Goal: Information Seeking & Learning: Find specific fact

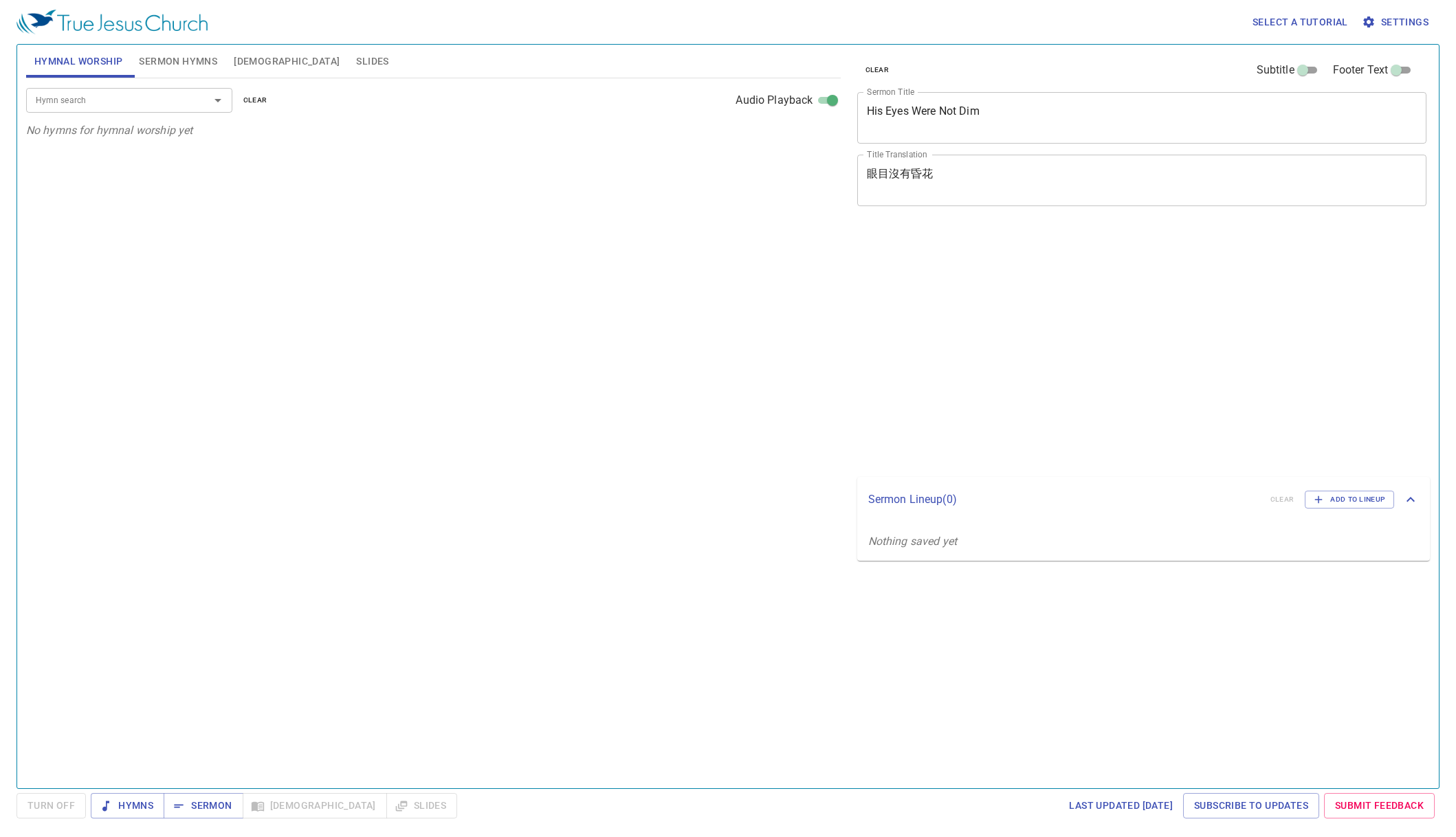
select select "1"
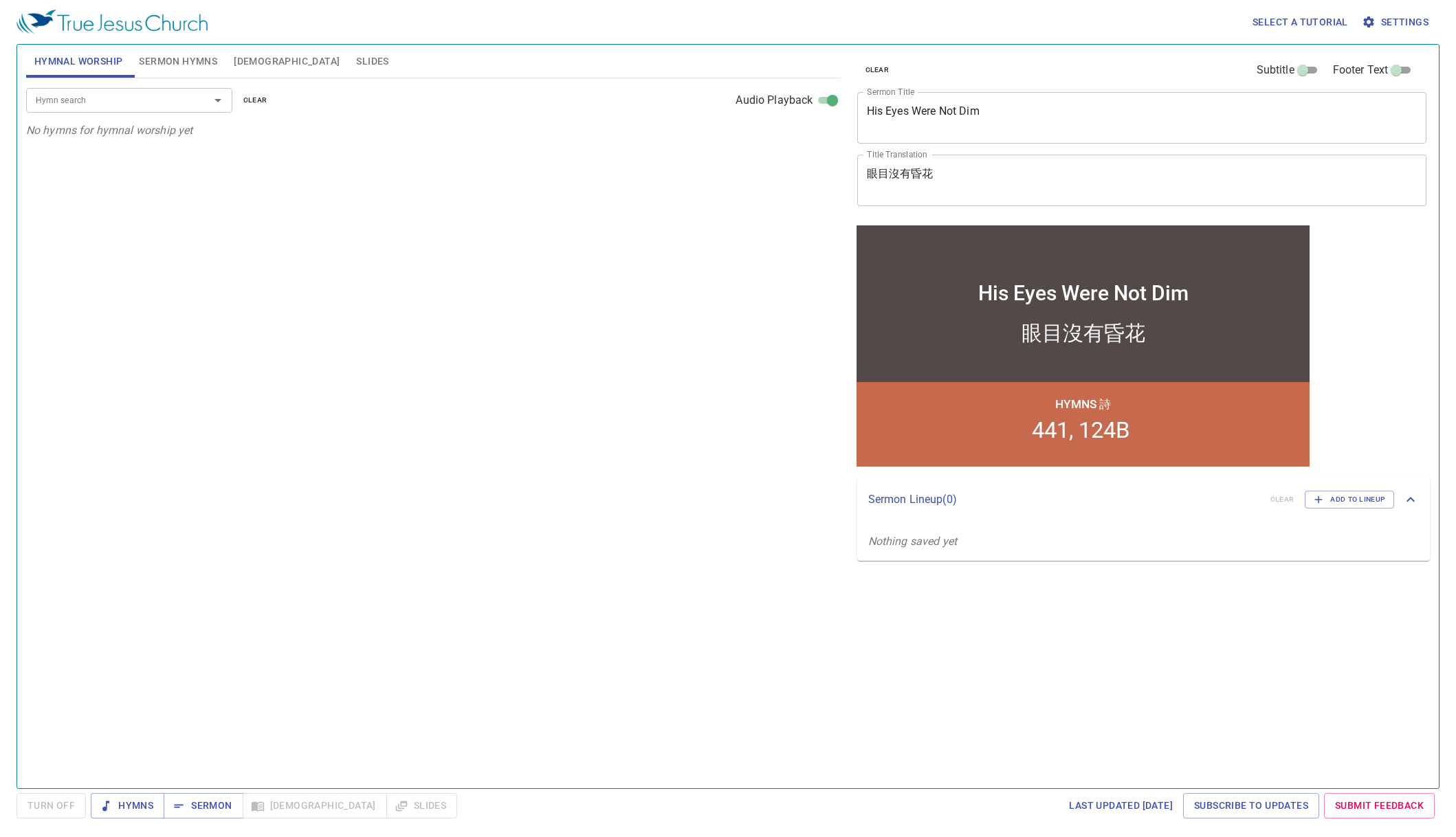
click at [183, 62] on span "Sermon Hymns" at bounding box center [178, 62] width 78 height 17
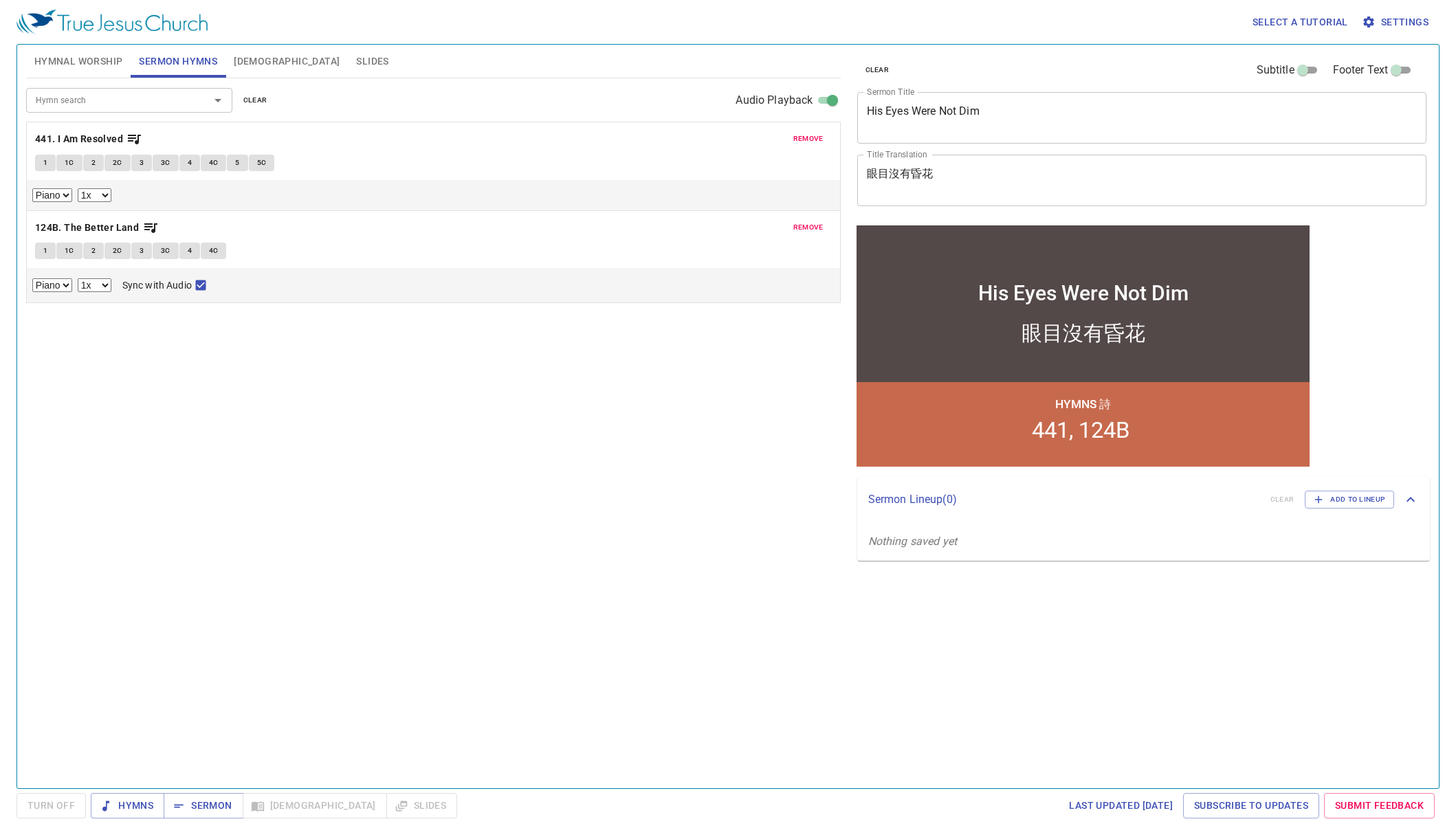
click at [248, 67] on span "Bible" at bounding box center [286, 62] width 106 height 17
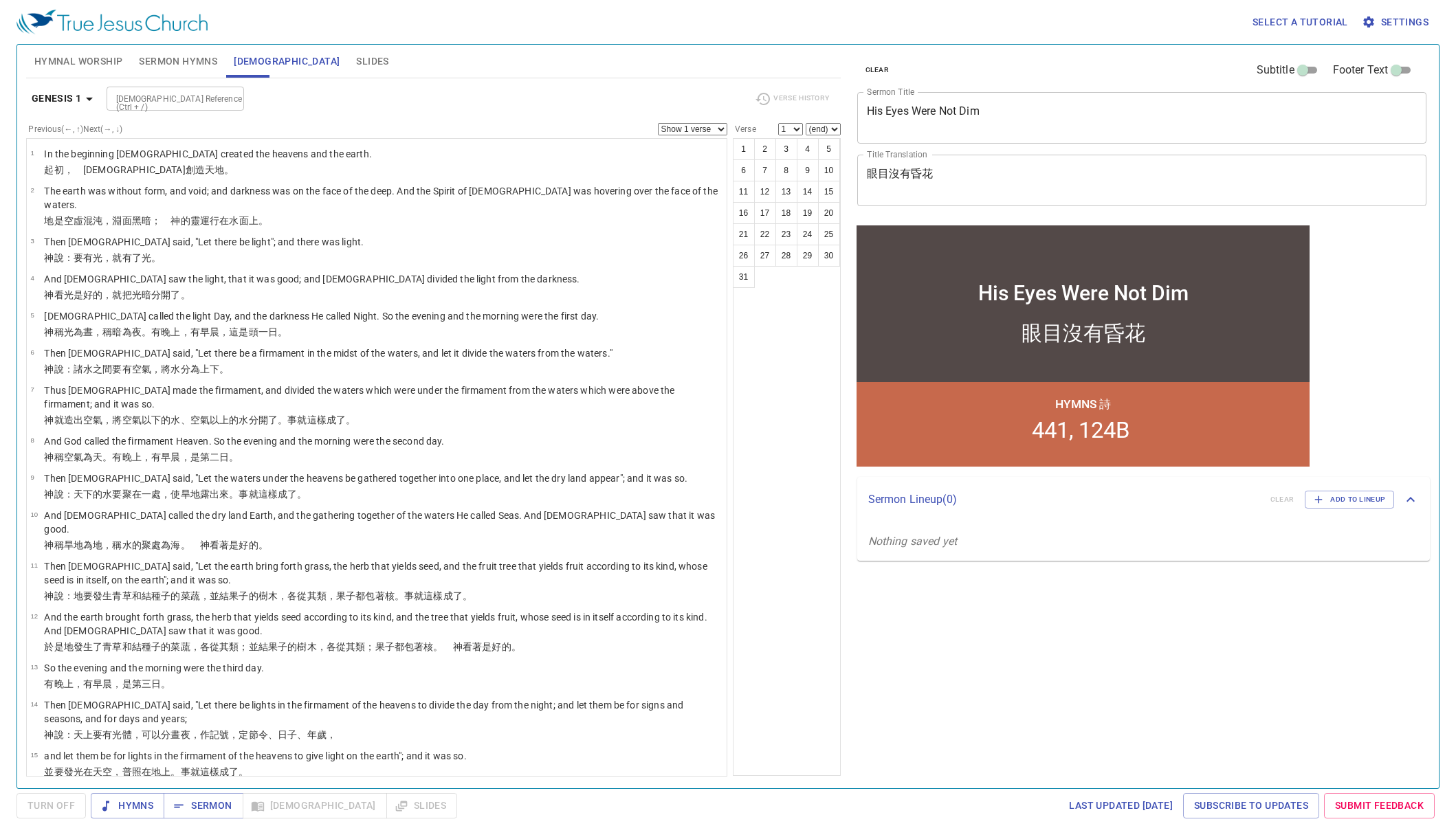
click at [76, 95] on b "Genesis 1" at bounding box center [57, 99] width 51 height 17
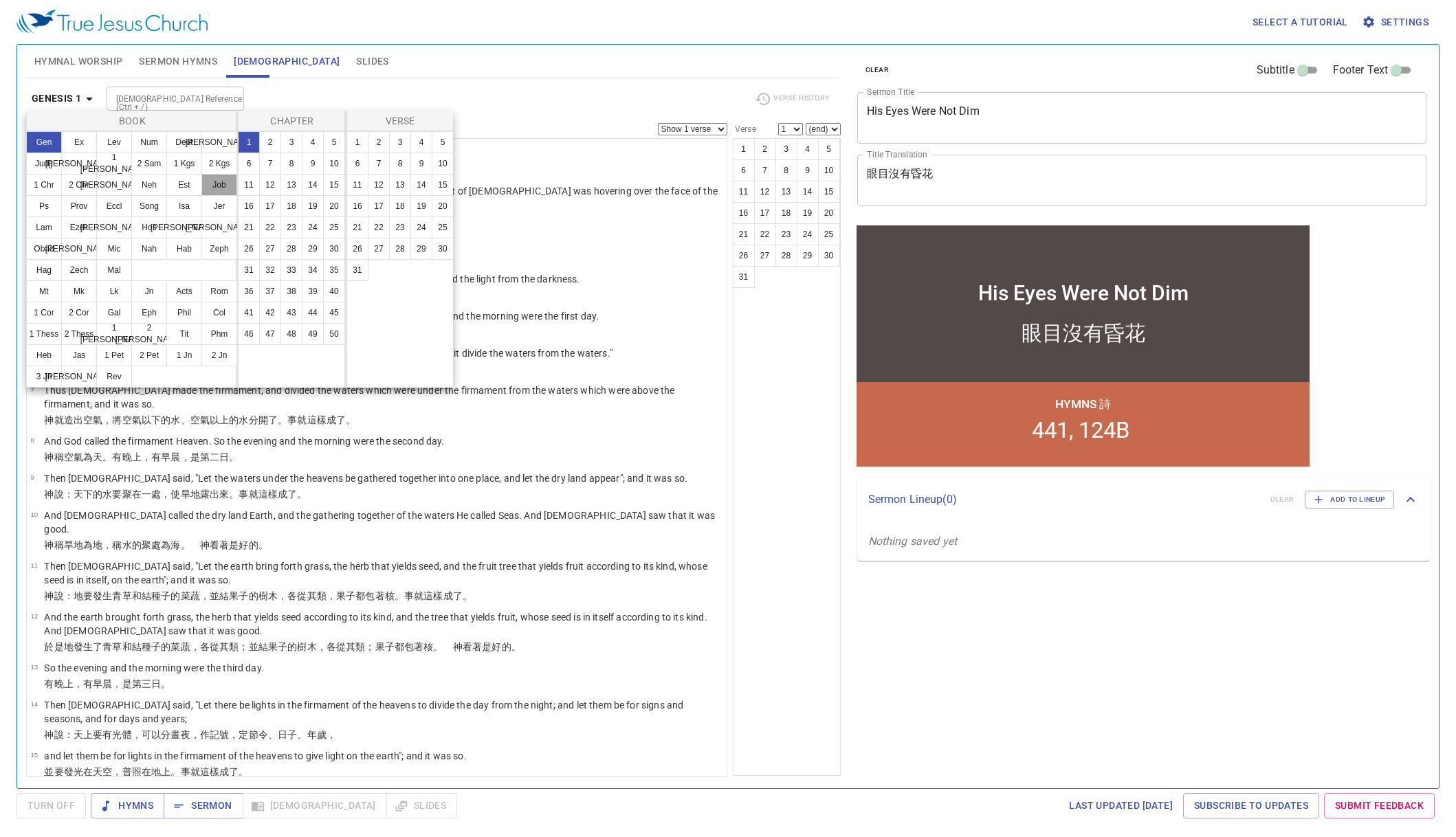
click at [215, 189] on button "Job" at bounding box center [219, 185] width 36 height 22
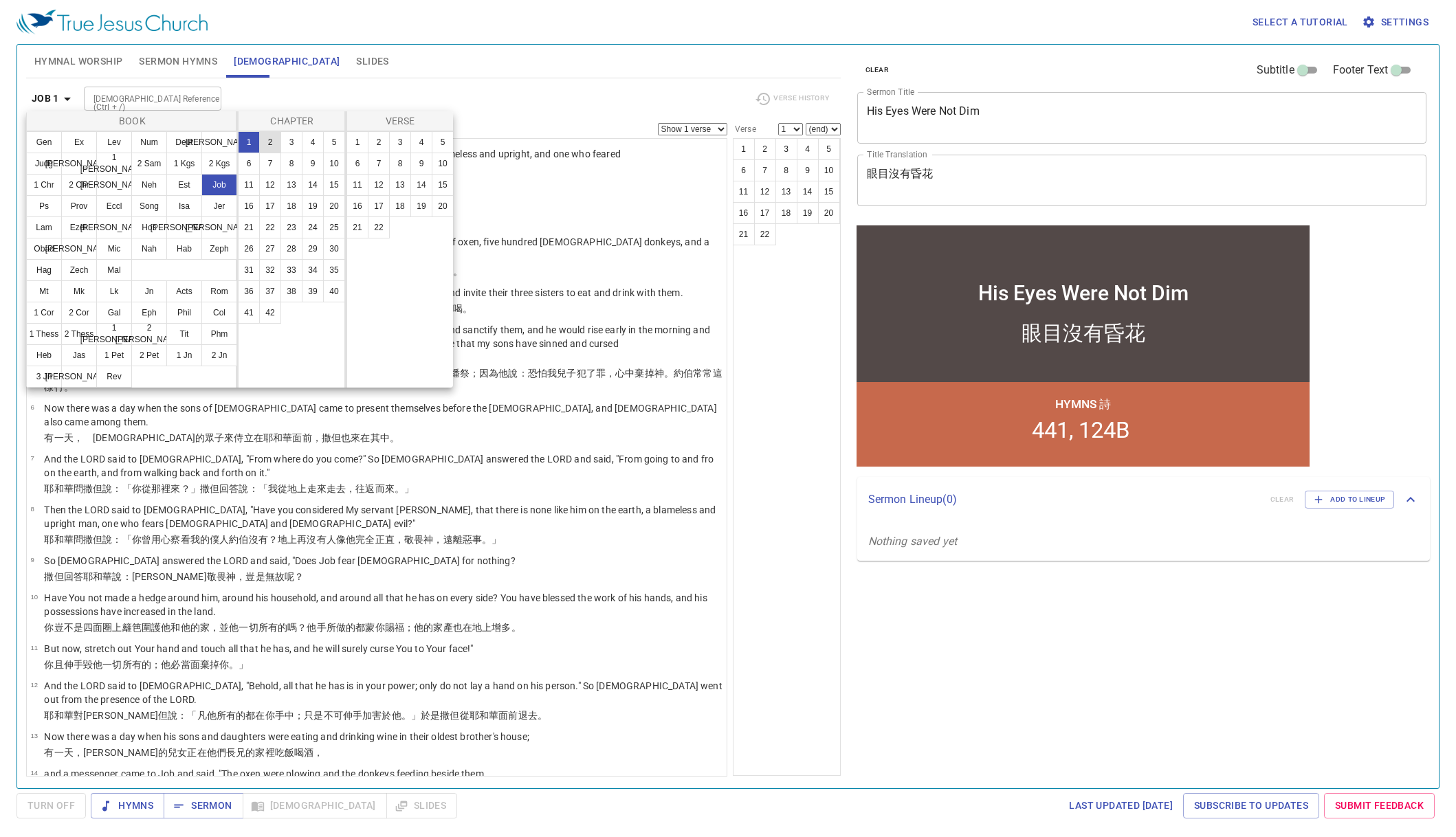
click at [271, 142] on button "2" at bounding box center [270, 142] width 22 height 22
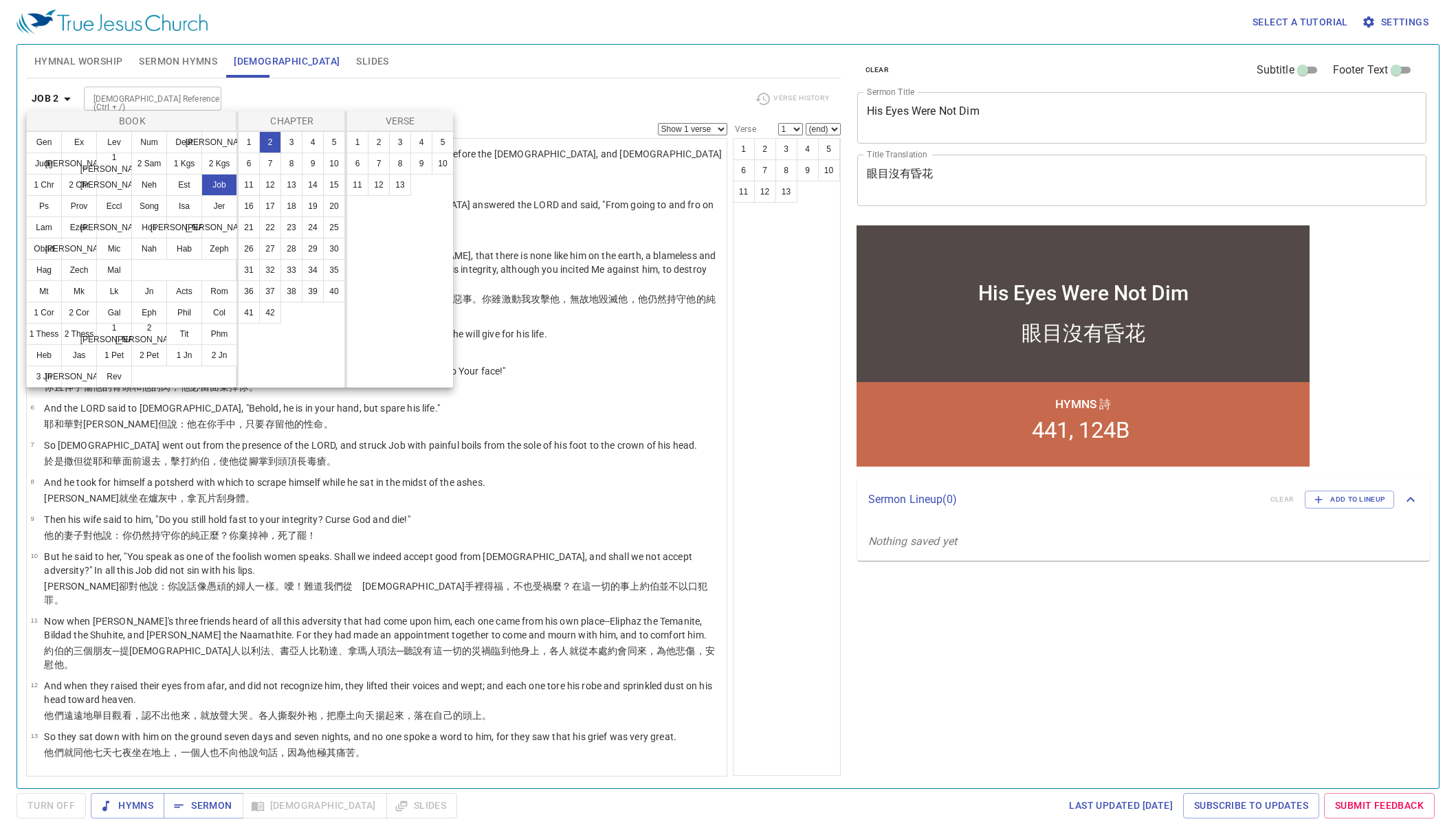
click at [766, 398] on div at bounding box center [728, 418] width 1456 height 837
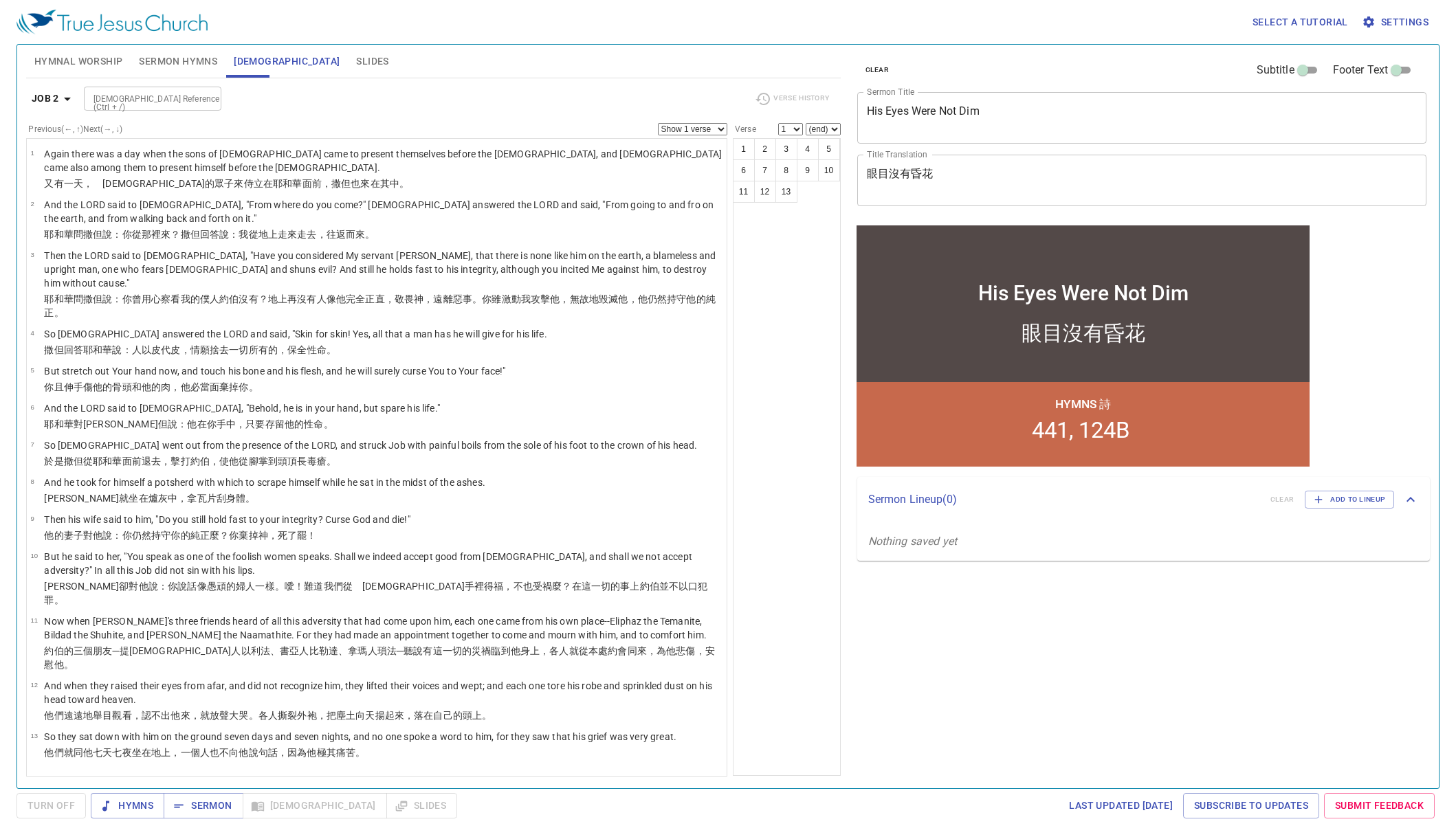
click at [112, 127] on label "Previous (←, ↑) Next (→, ↓)" at bounding box center [75, 129] width 94 height 8
click at [44, 100] on b "Job 2" at bounding box center [45, 99] width 28 height 17
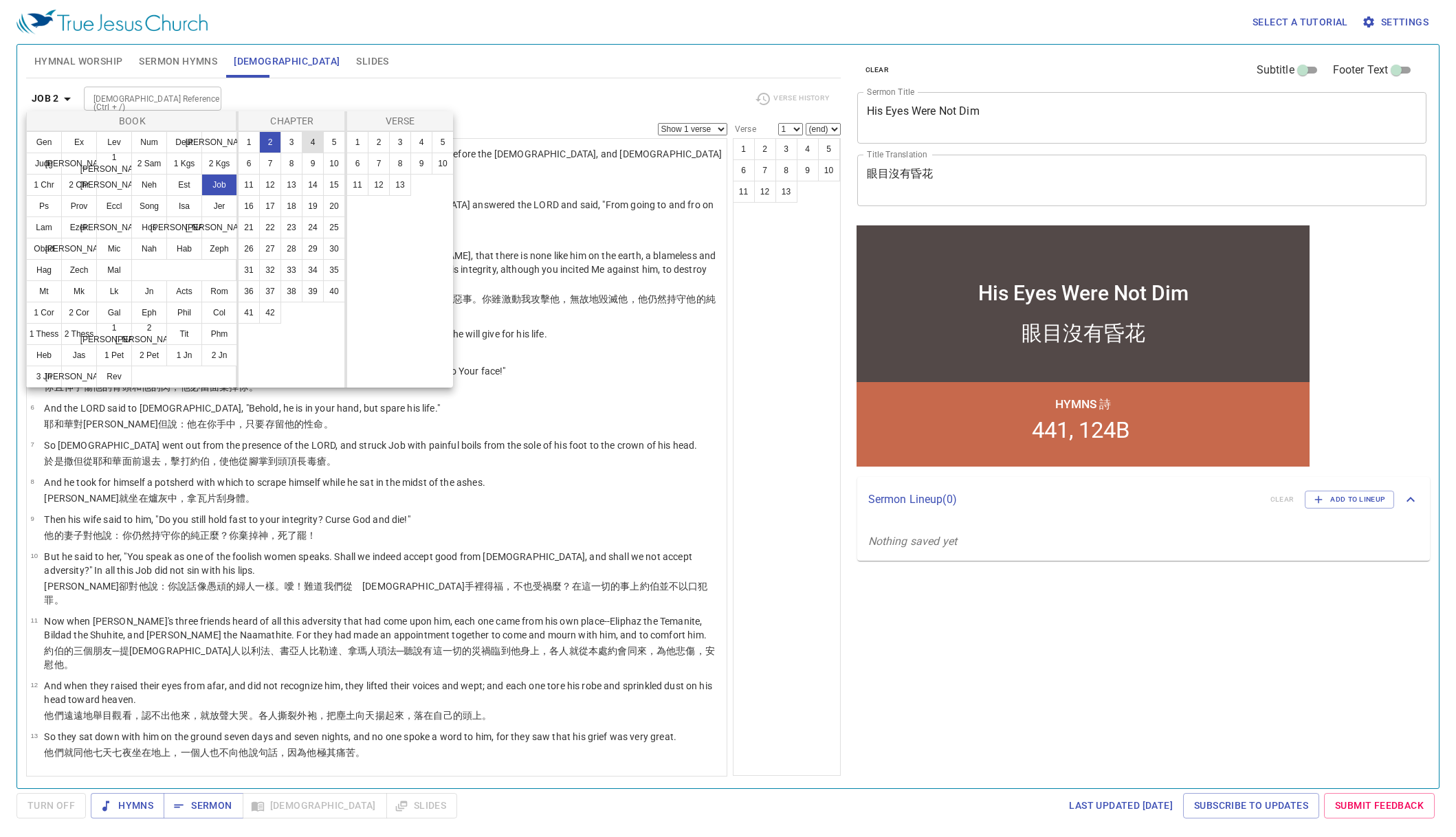
click at [308, 144] on button "4" at bounding box center [313, 142] width 22 height 22
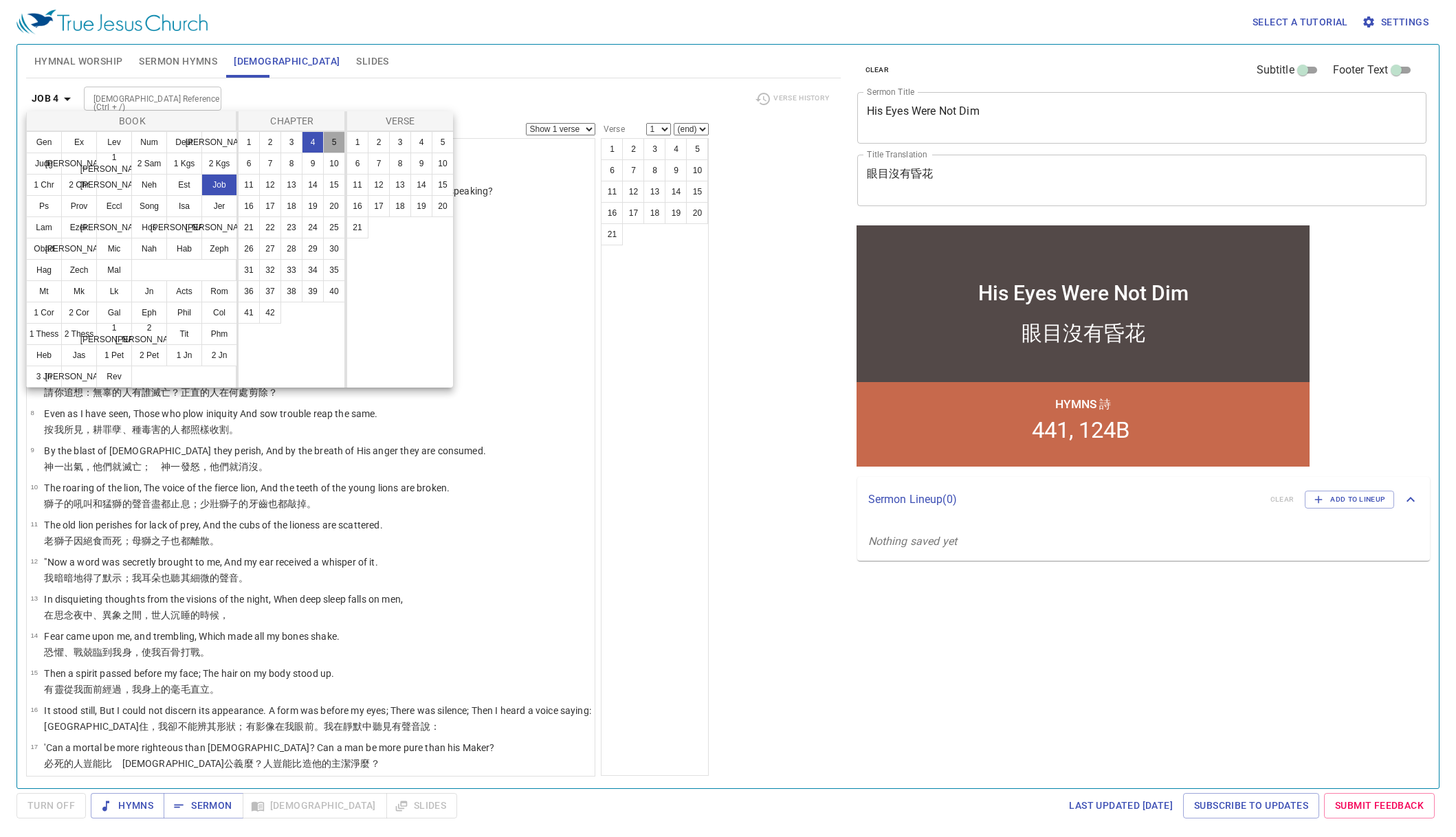
click at [337, 144] on button "5" at bounding box center [334, 142] width 22 height 22
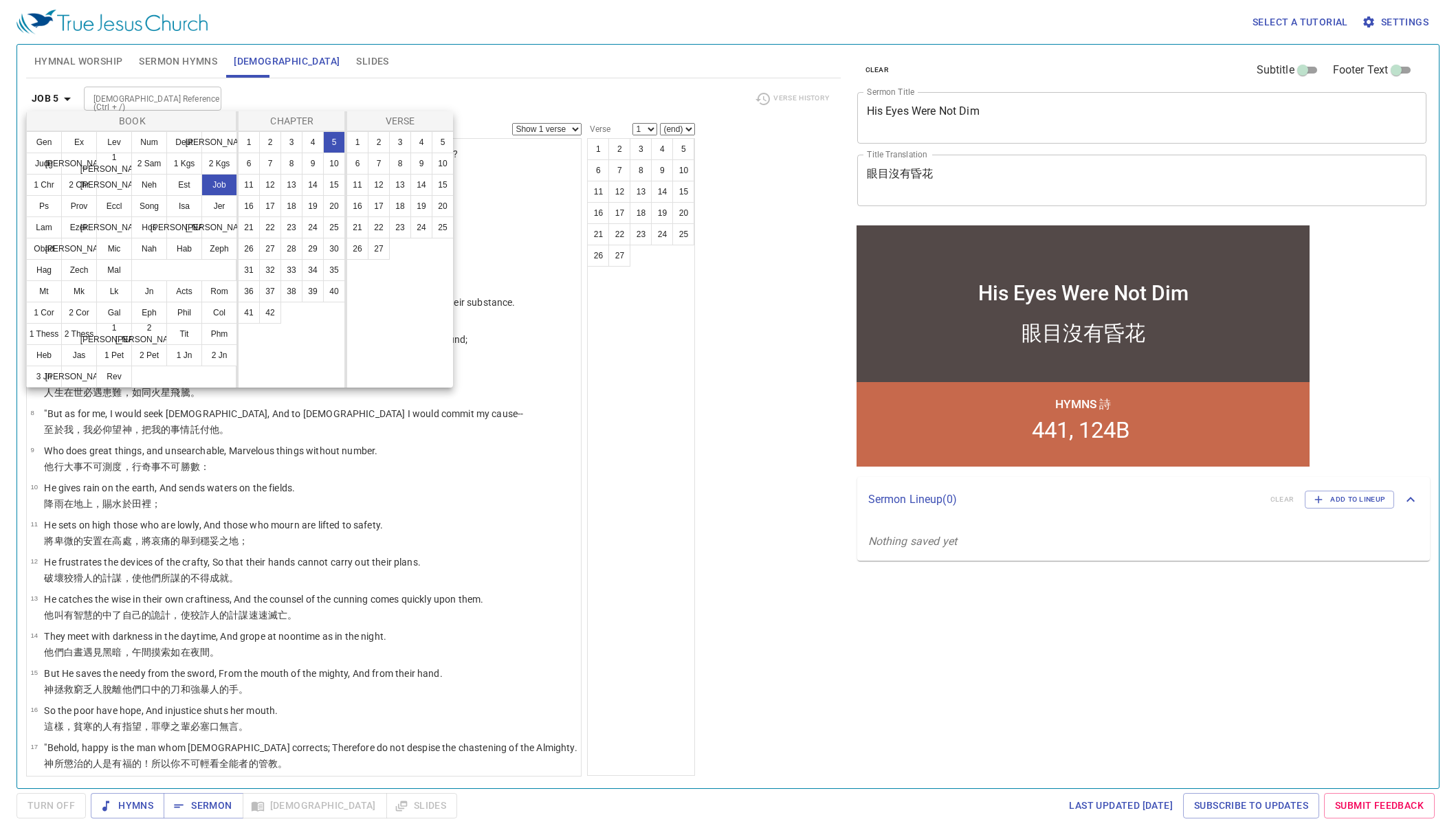
click at [586, 405] on div at bounding box center [728, 418] width 1456 height 837
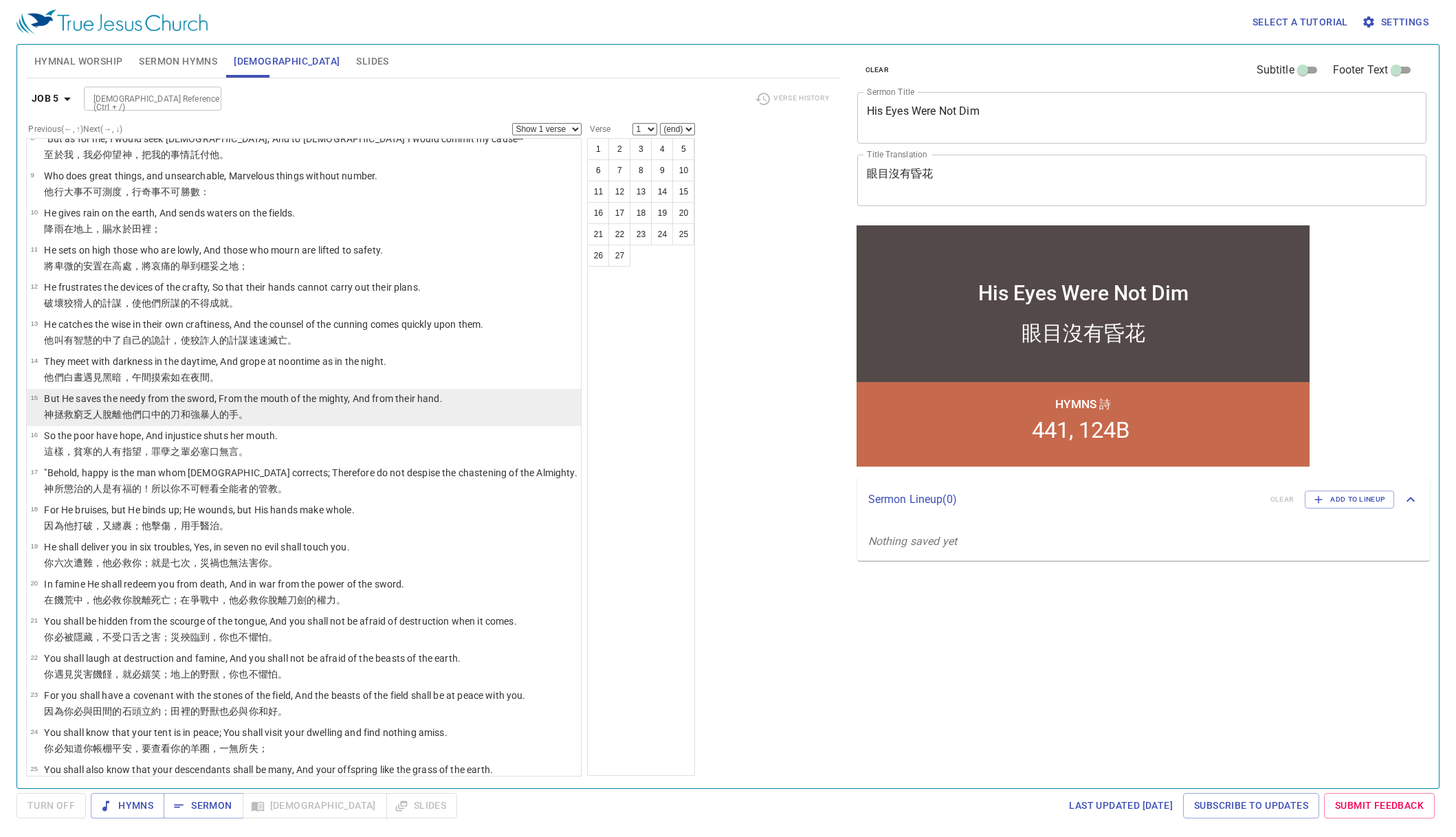
scroll to position [376, 0]
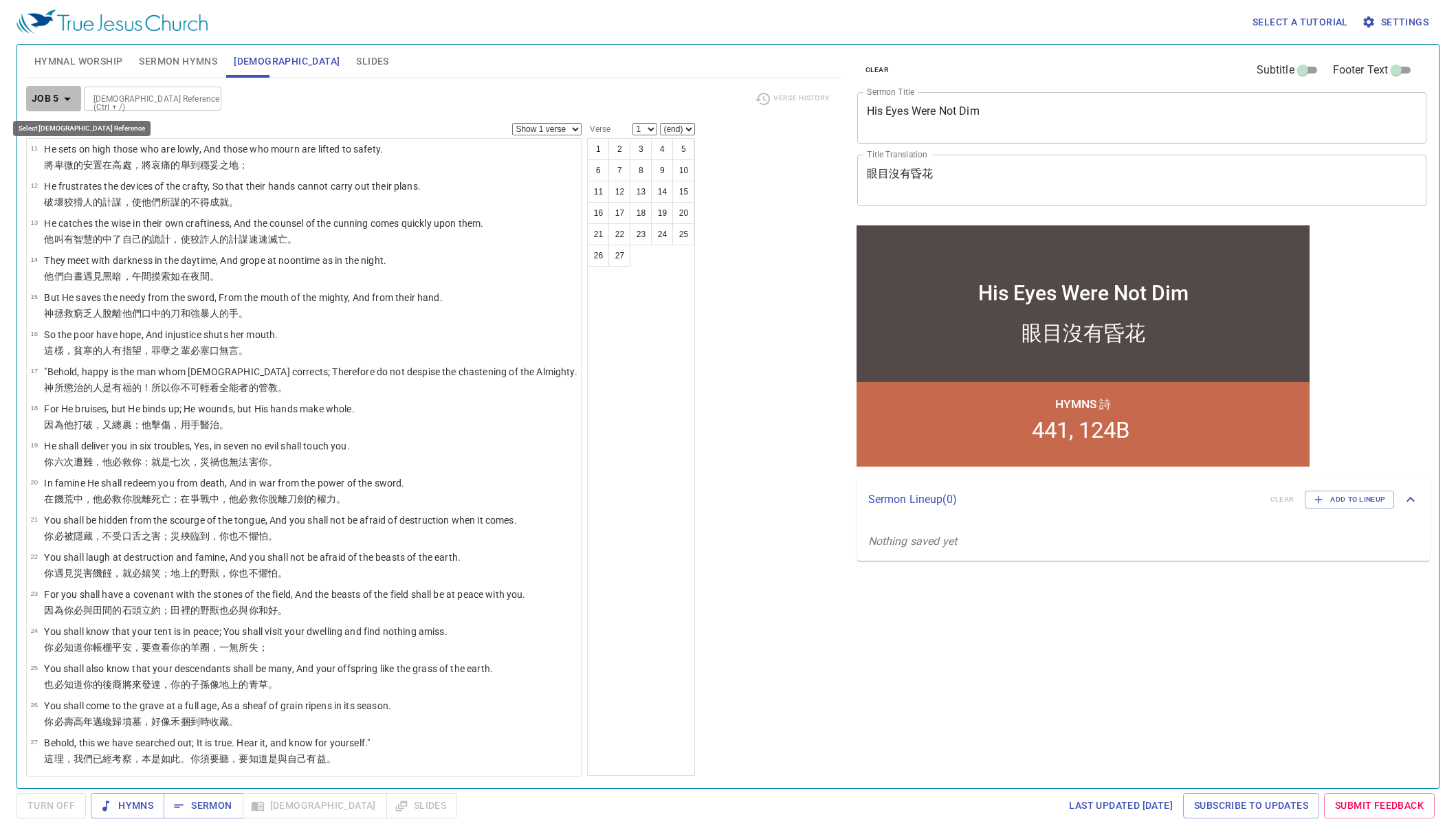
click at [54, 91] on b "Job 5" at bounding box center [45, 99] width 28 height 17
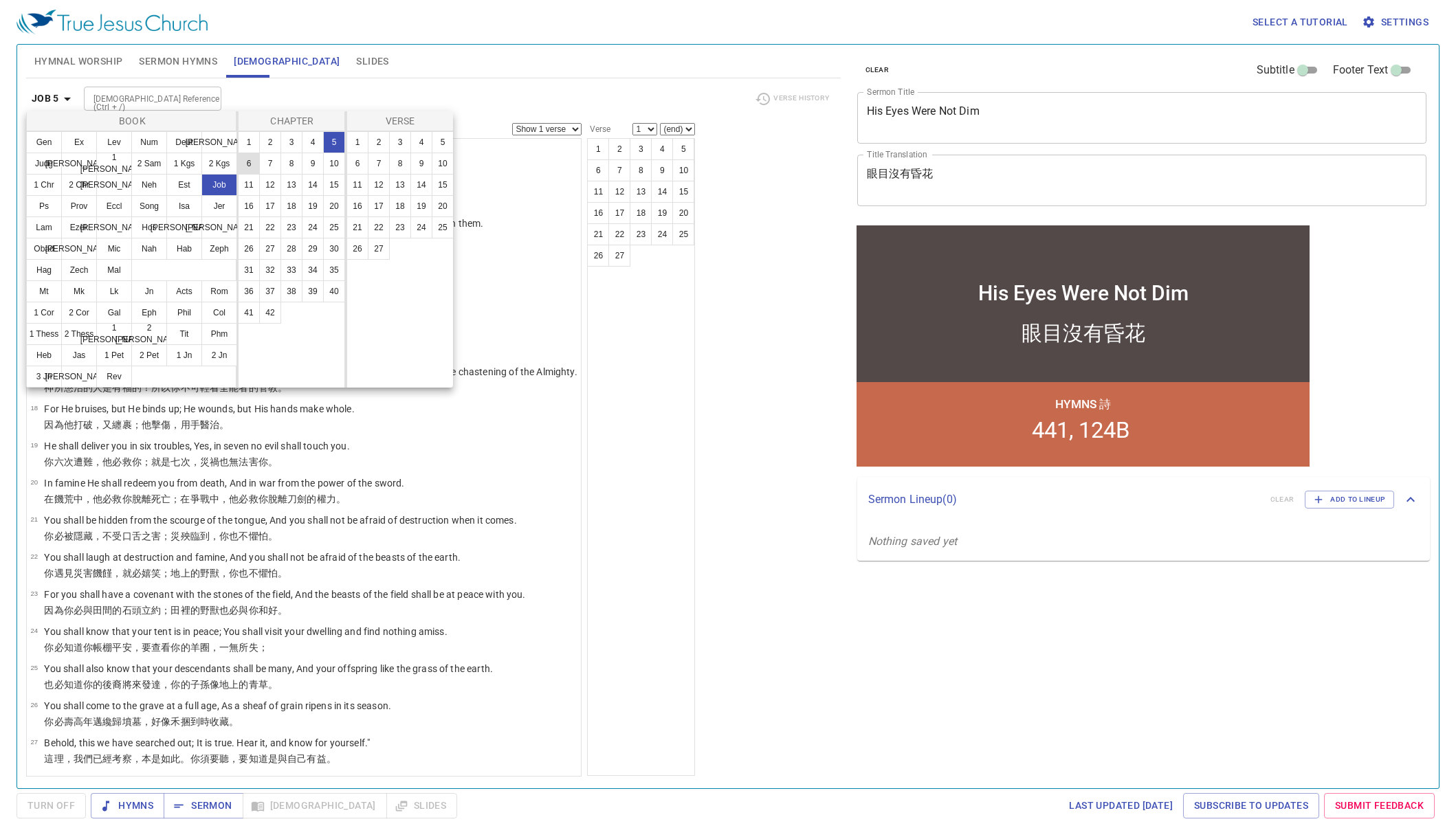
click at [259, 161] on button "6" at bounding box center [249, 163] width 22 height 22
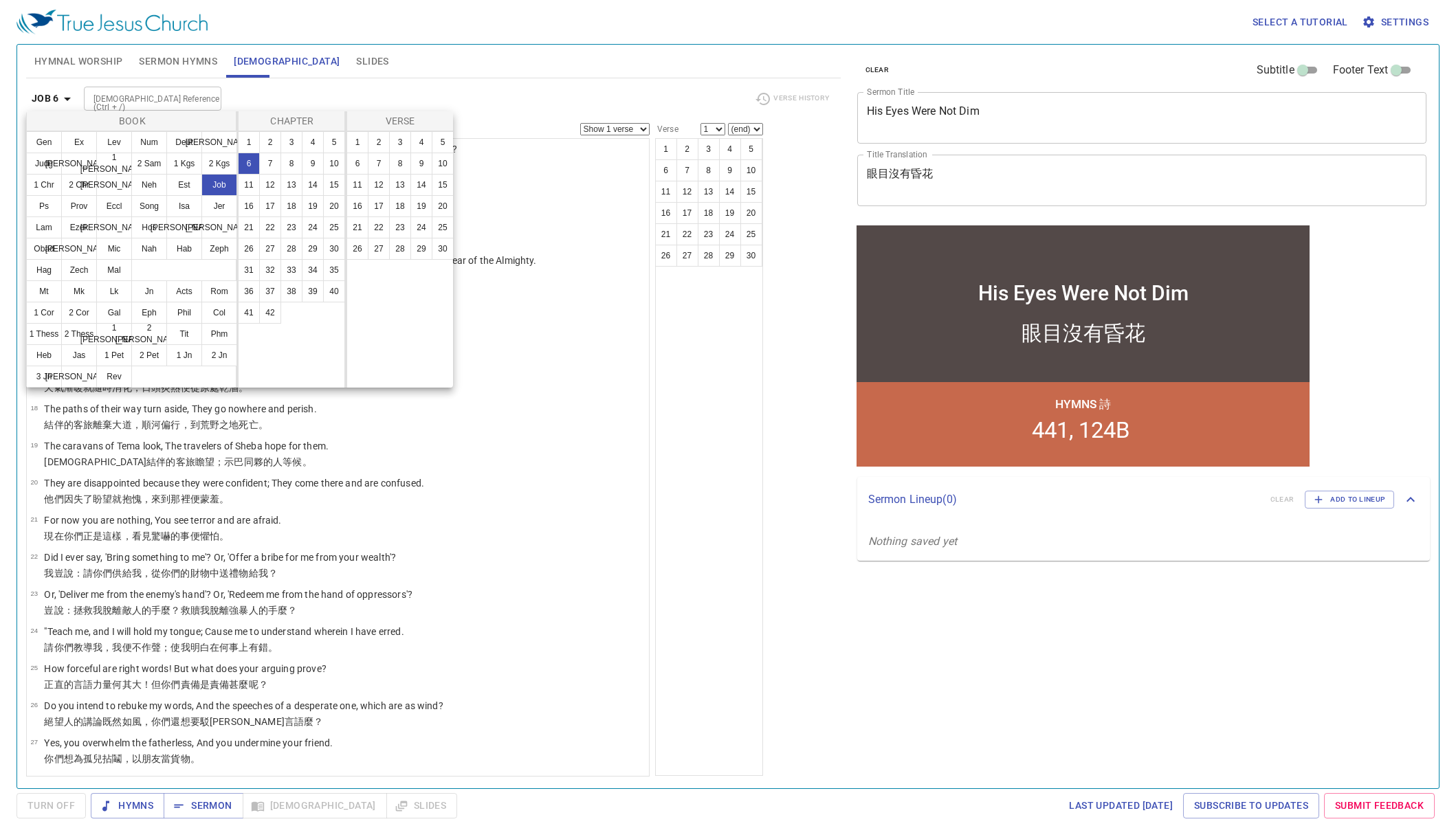
scroll to position [0, 0]
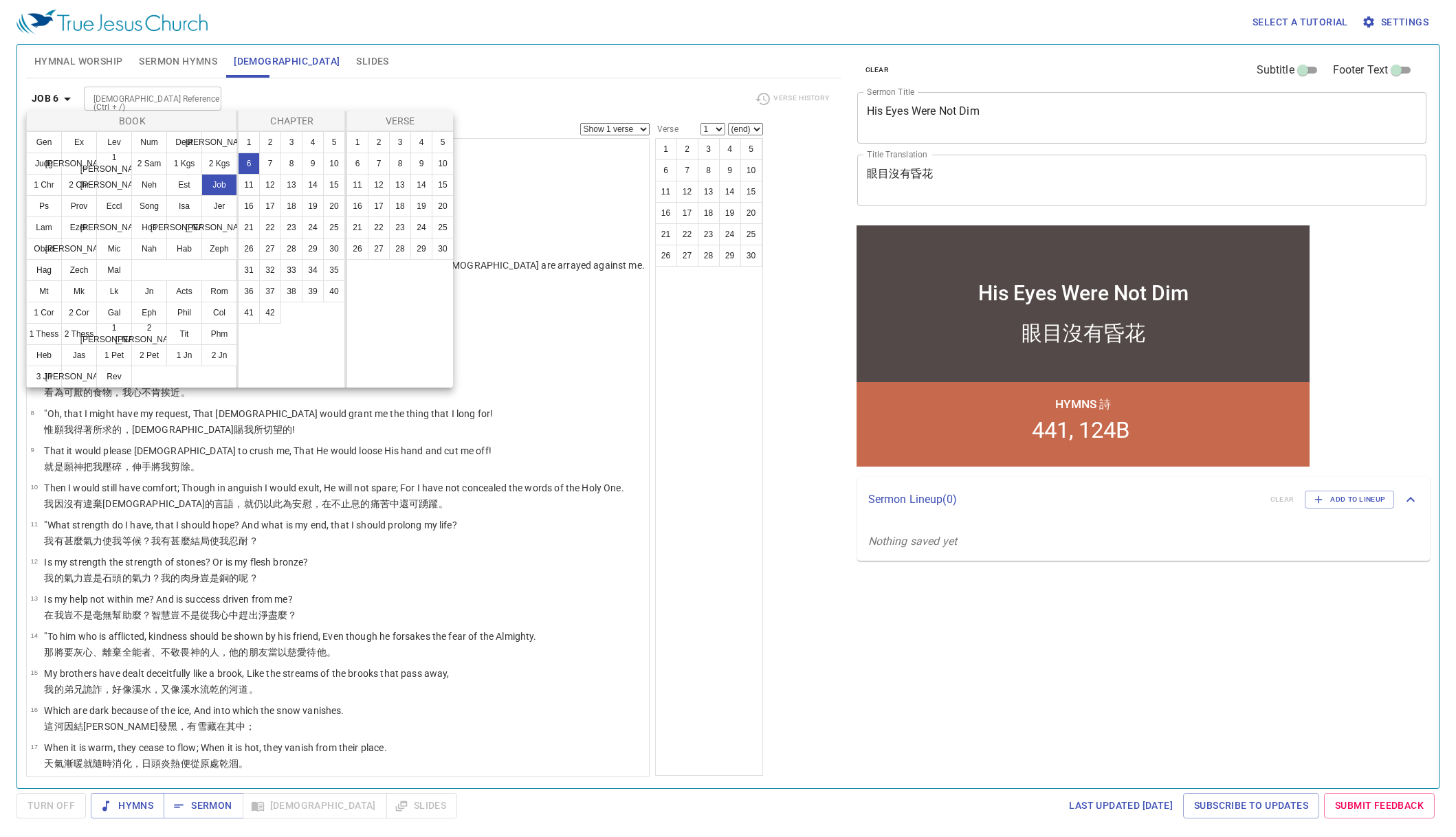
click at [734, 425] on div at bounding box center [728, 418] width 1456 height 837
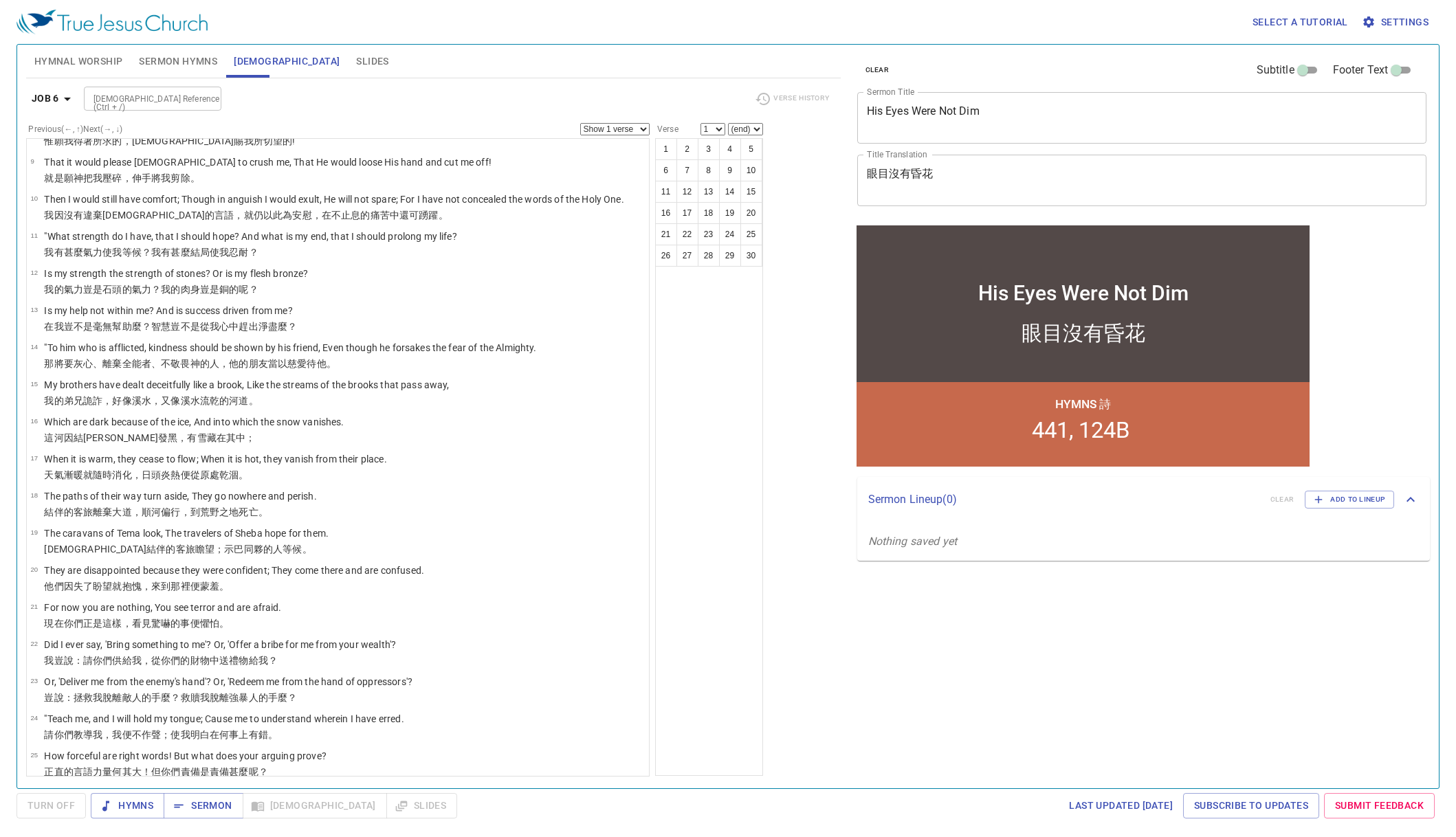
scroll to position [413, 0]
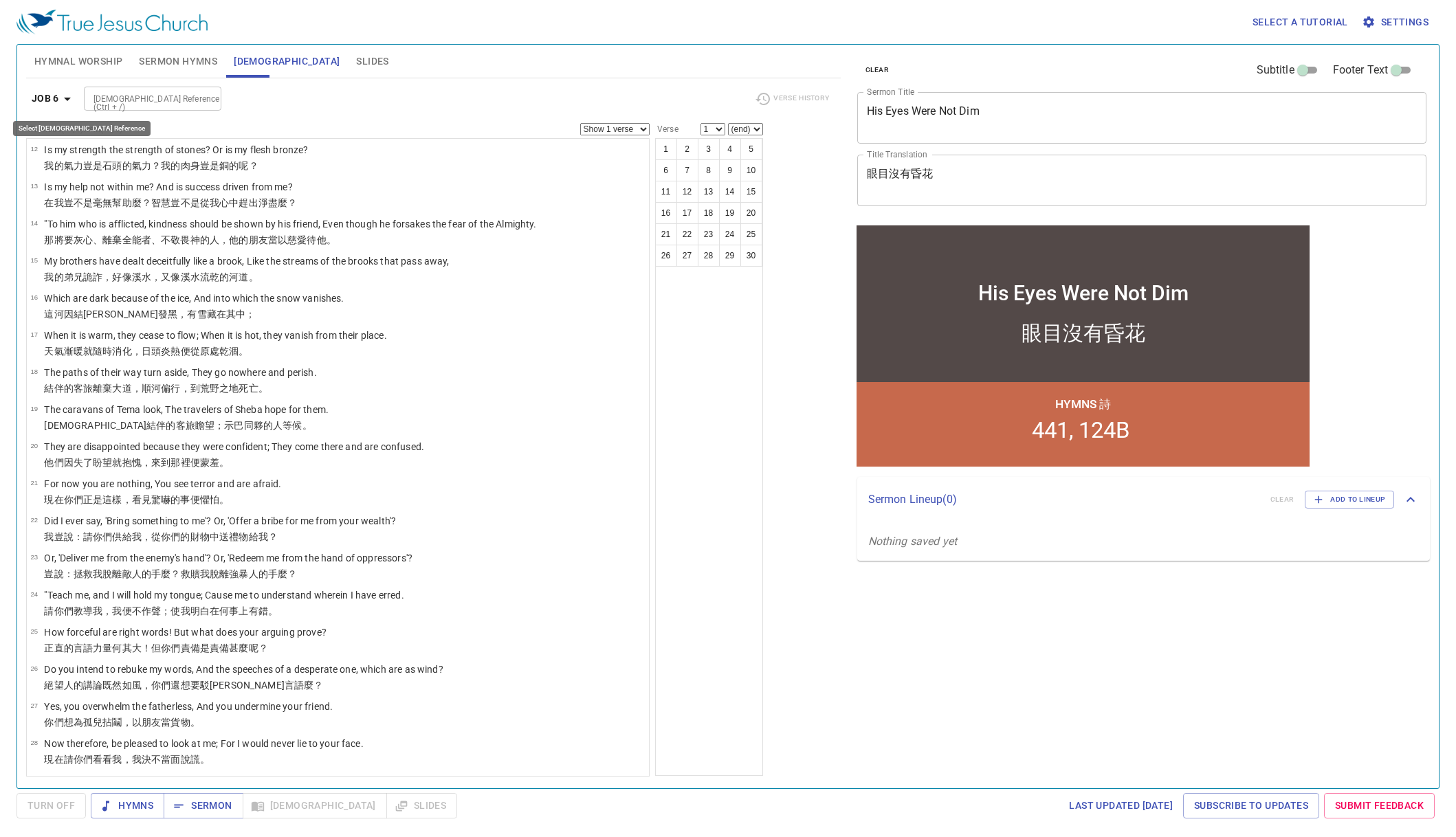
click at [61, 102] on icon "button" at bounding box center [67, 99] width 17 height 17
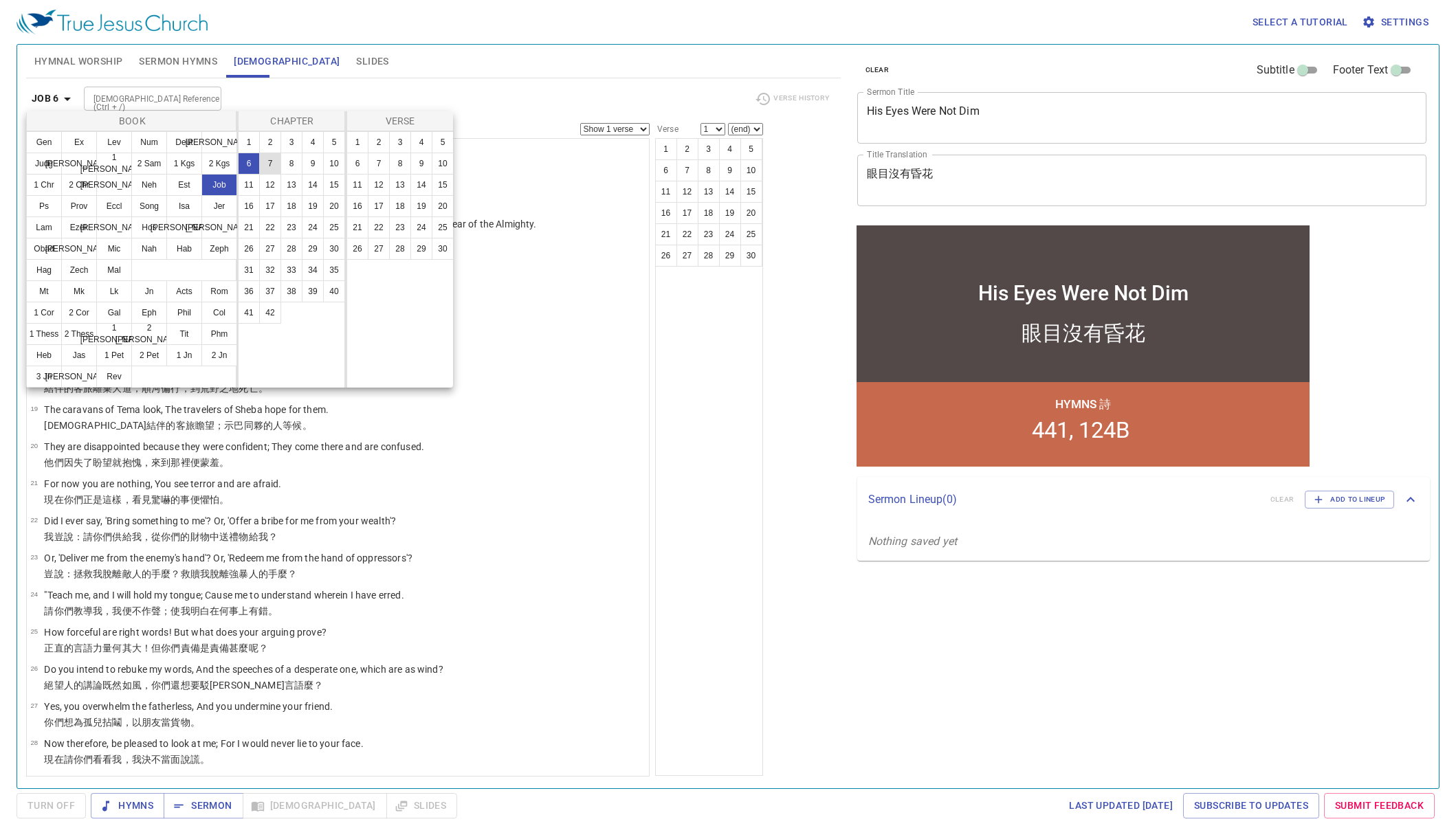
click at [275, 168] on button "7" at bounding box center [270, 163] width 22 height 22
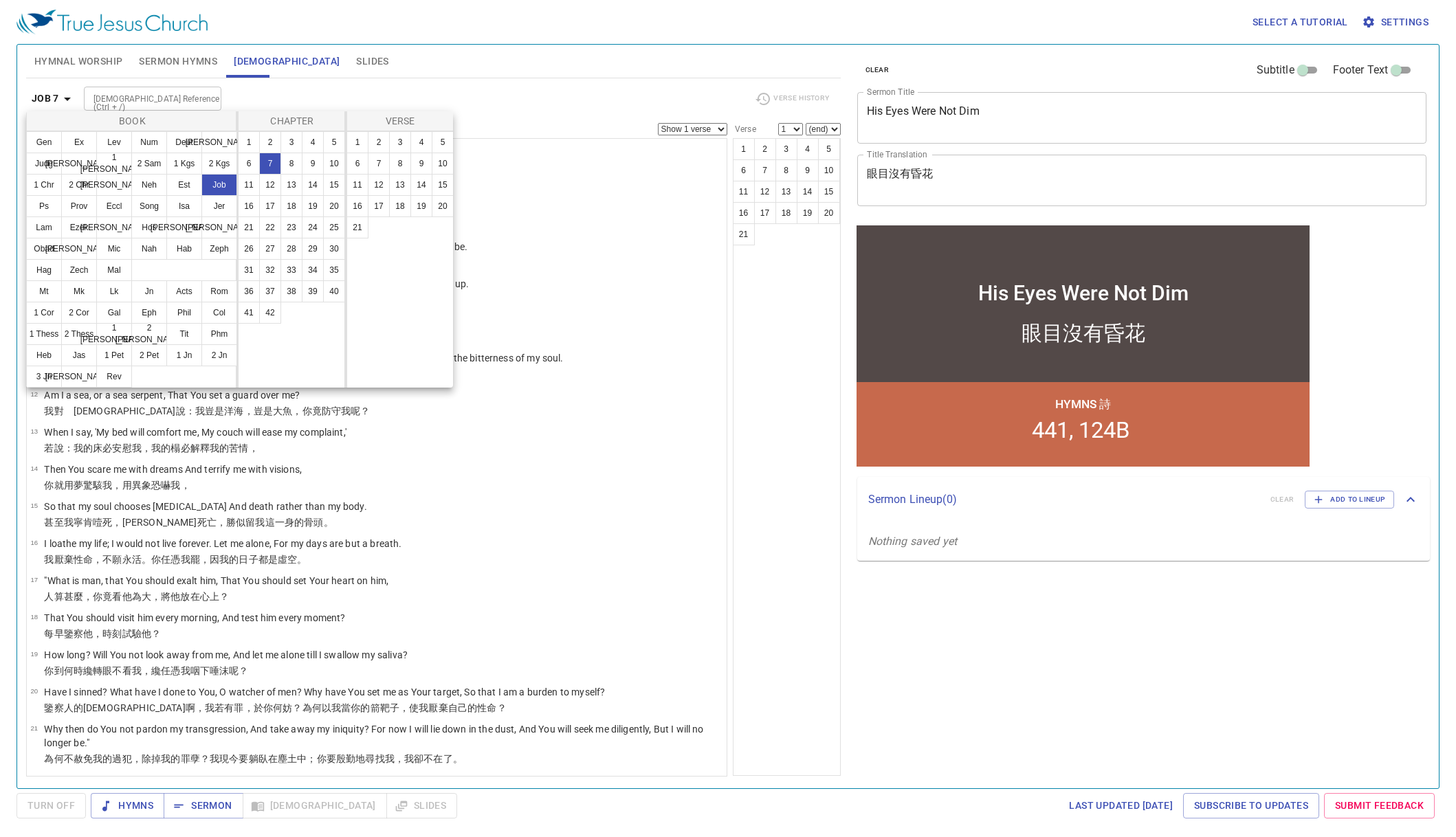
scroll to position [0, 0]
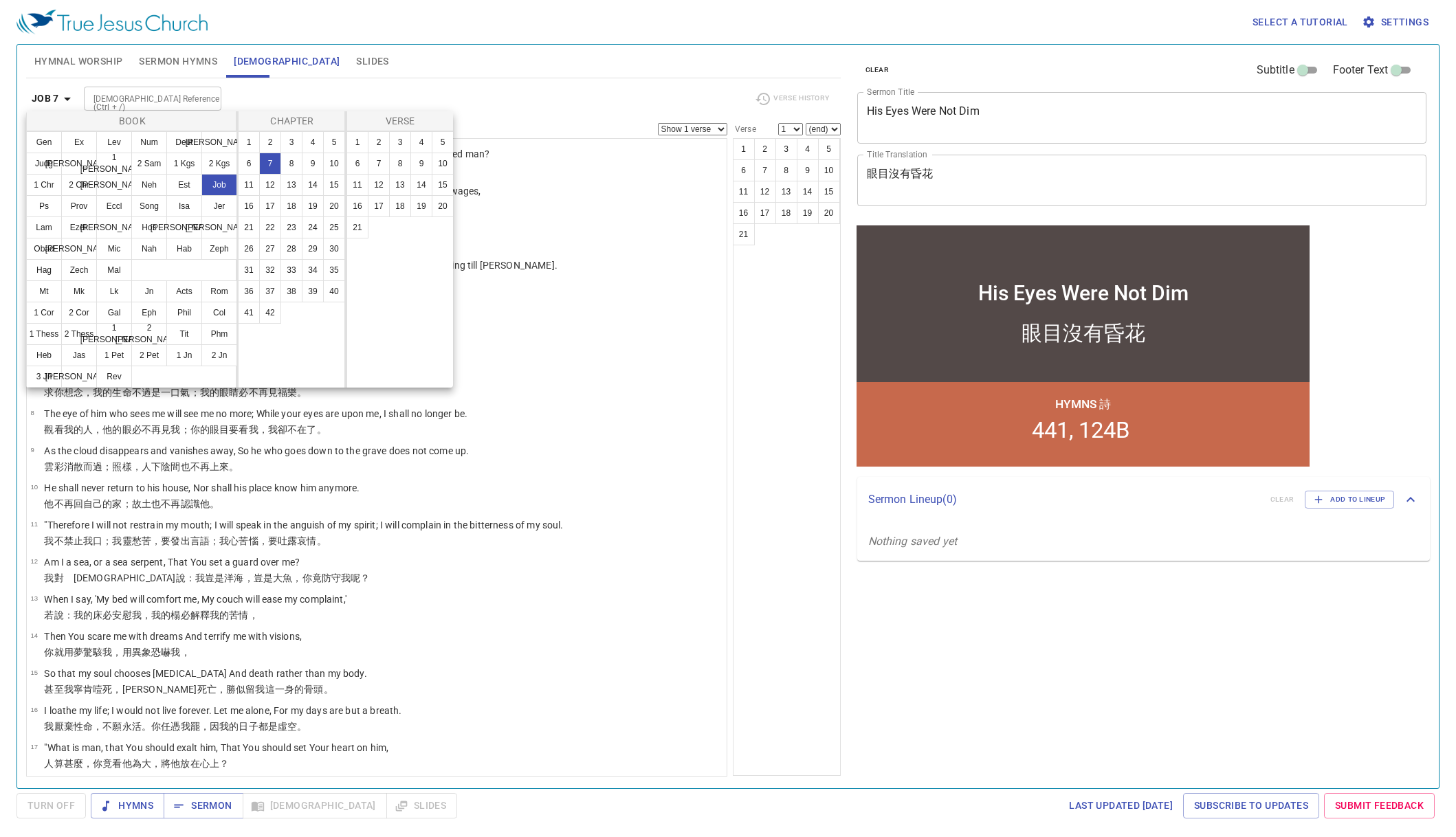
click at [800, 439] on div at bounding box center [728, 418] width 1456 height 837
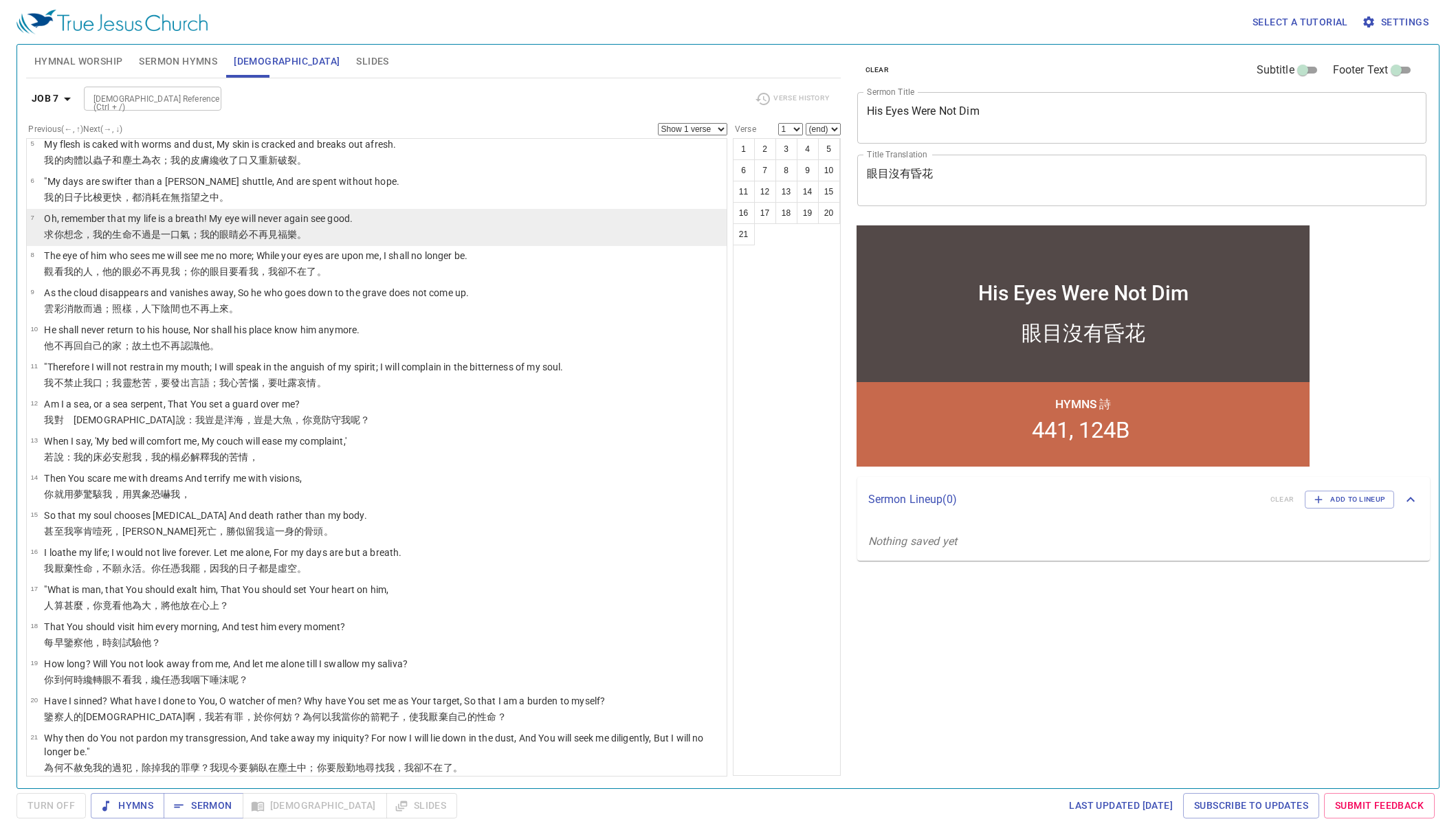
scroll to position [167, 0]
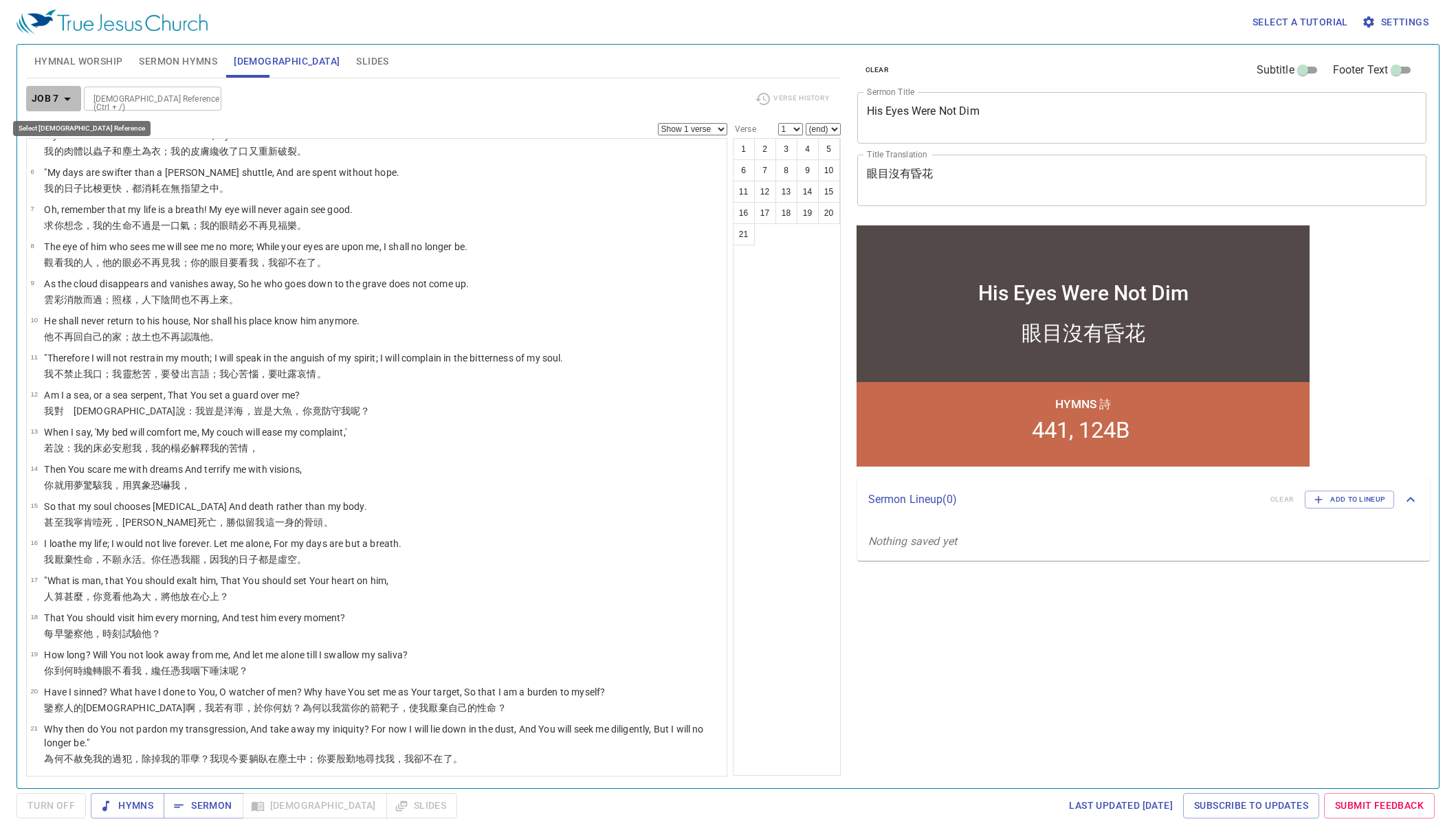
click at [62, 91] on icon "button" at bounding box center [67, 99] width 17 height 17
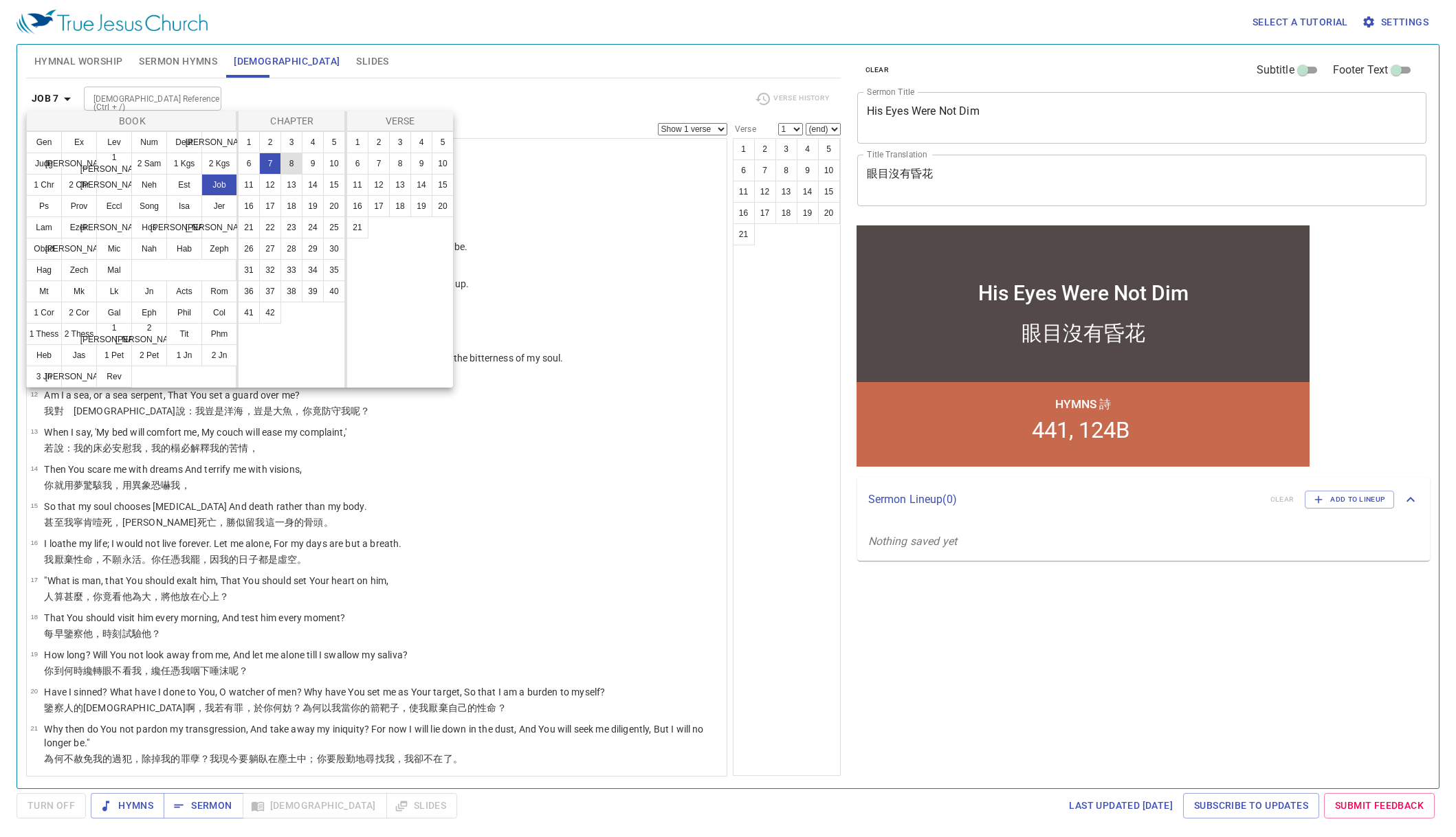
click at [296, 165] on button "8" at bounding box center [291, 163] width 22 height 22
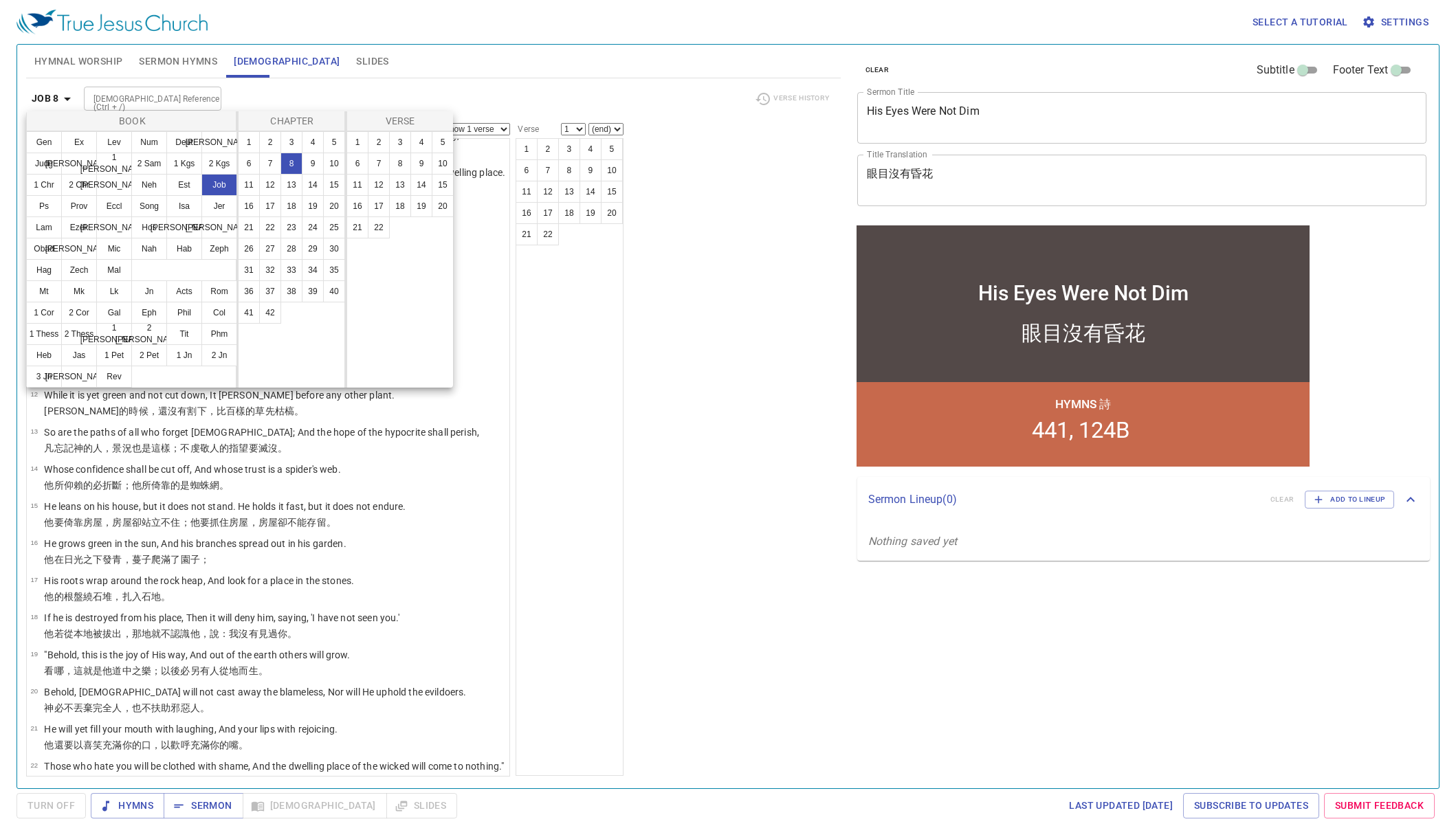
scroll to position [0, 0]
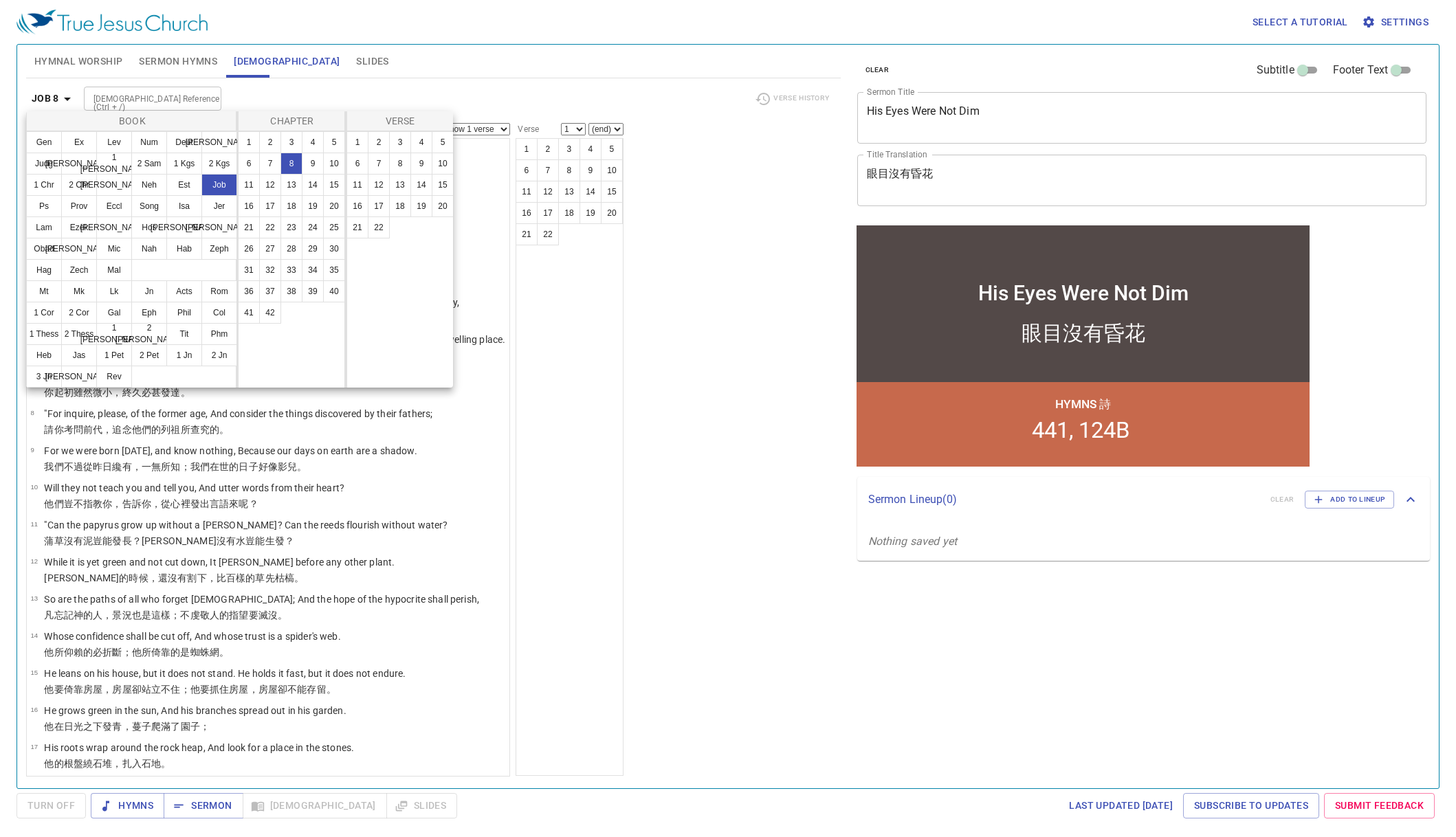
click at [550, 319] on div at bounding box center [728, 418] width 1456 height 837
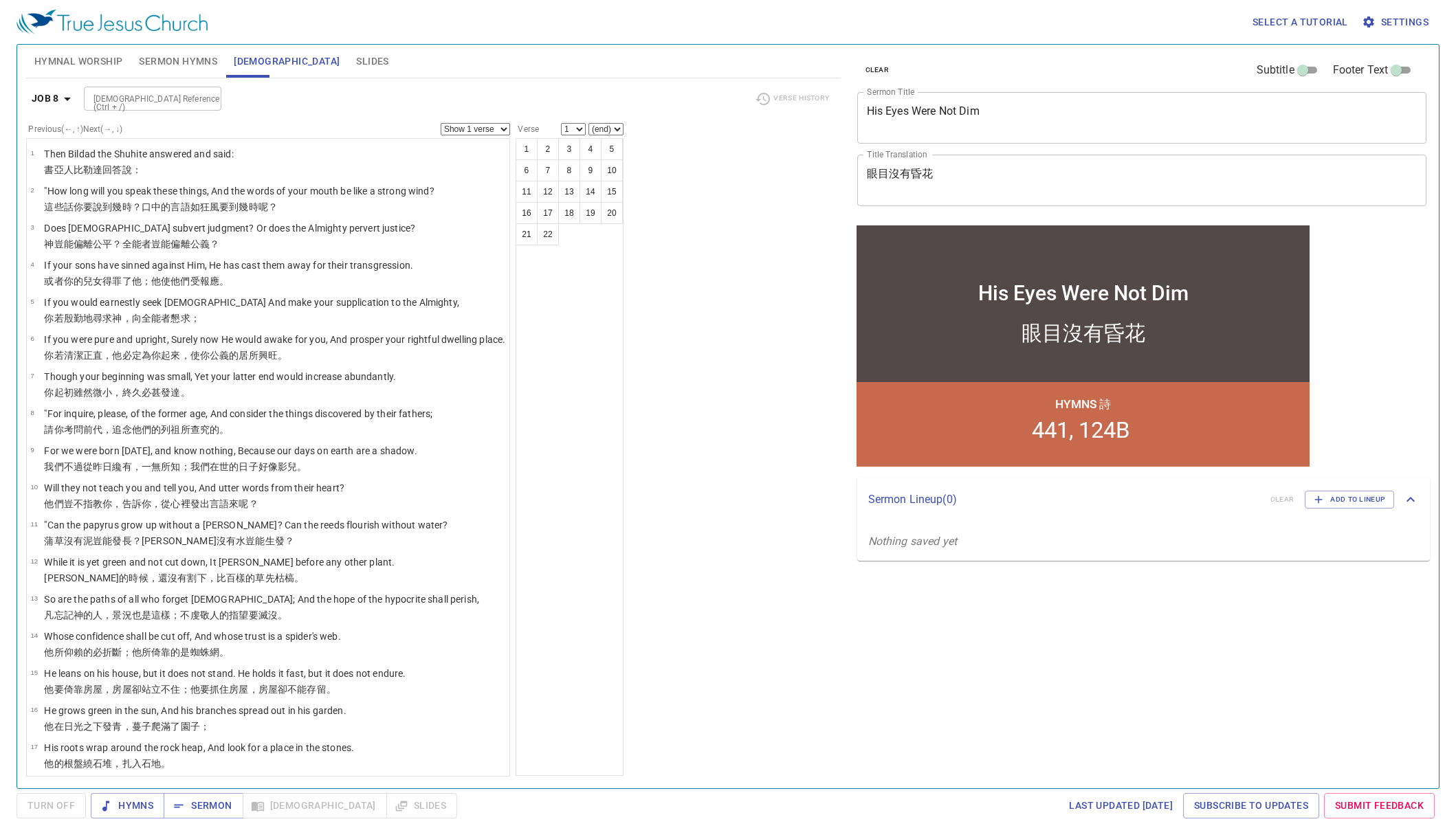
click at [72, 94] on icon "button" at bounding box center [67, 99] width 17 height 17
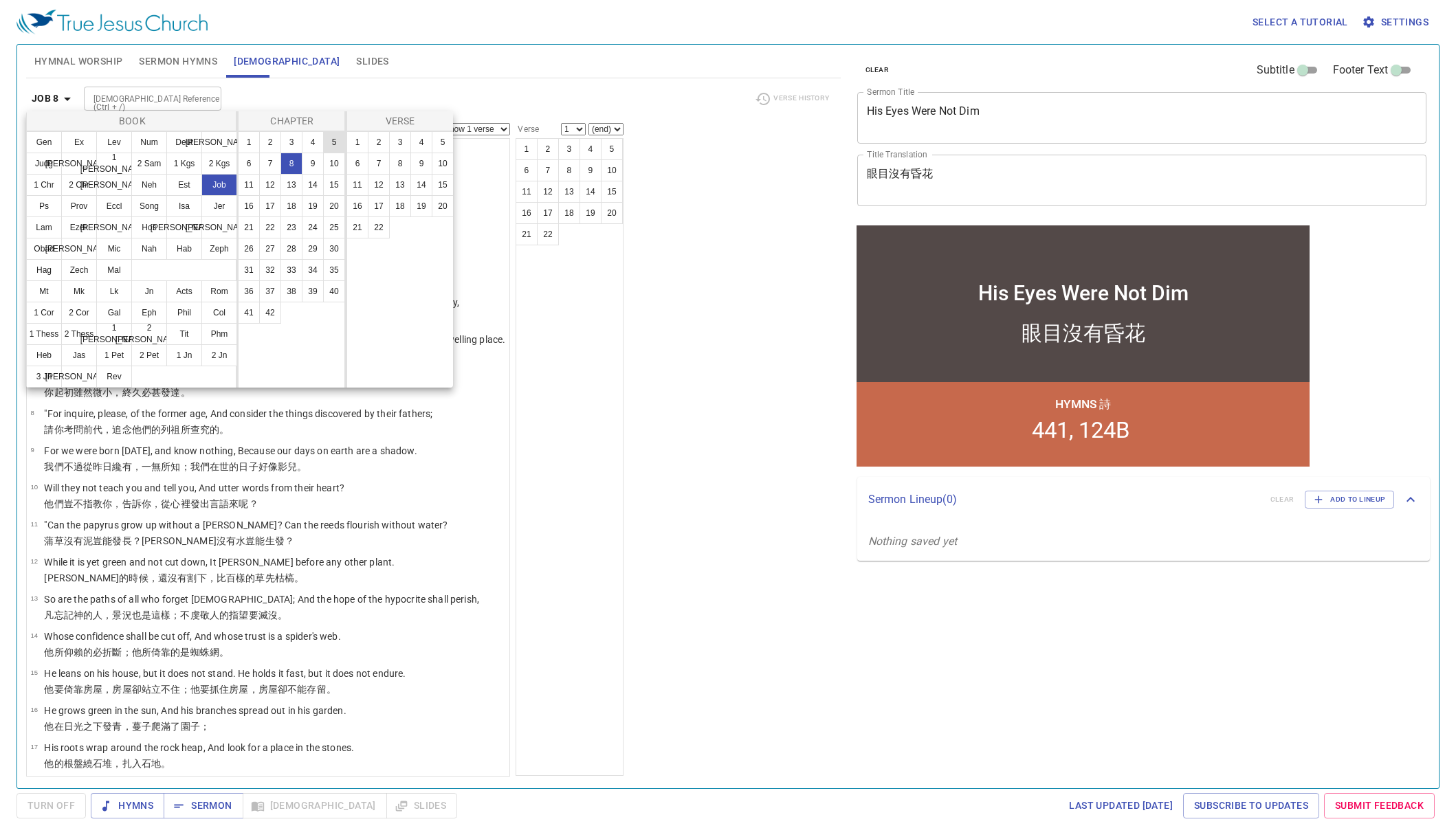
click at [331, 142] on button "5" at bounding box center [334, 142] width 22 height 22
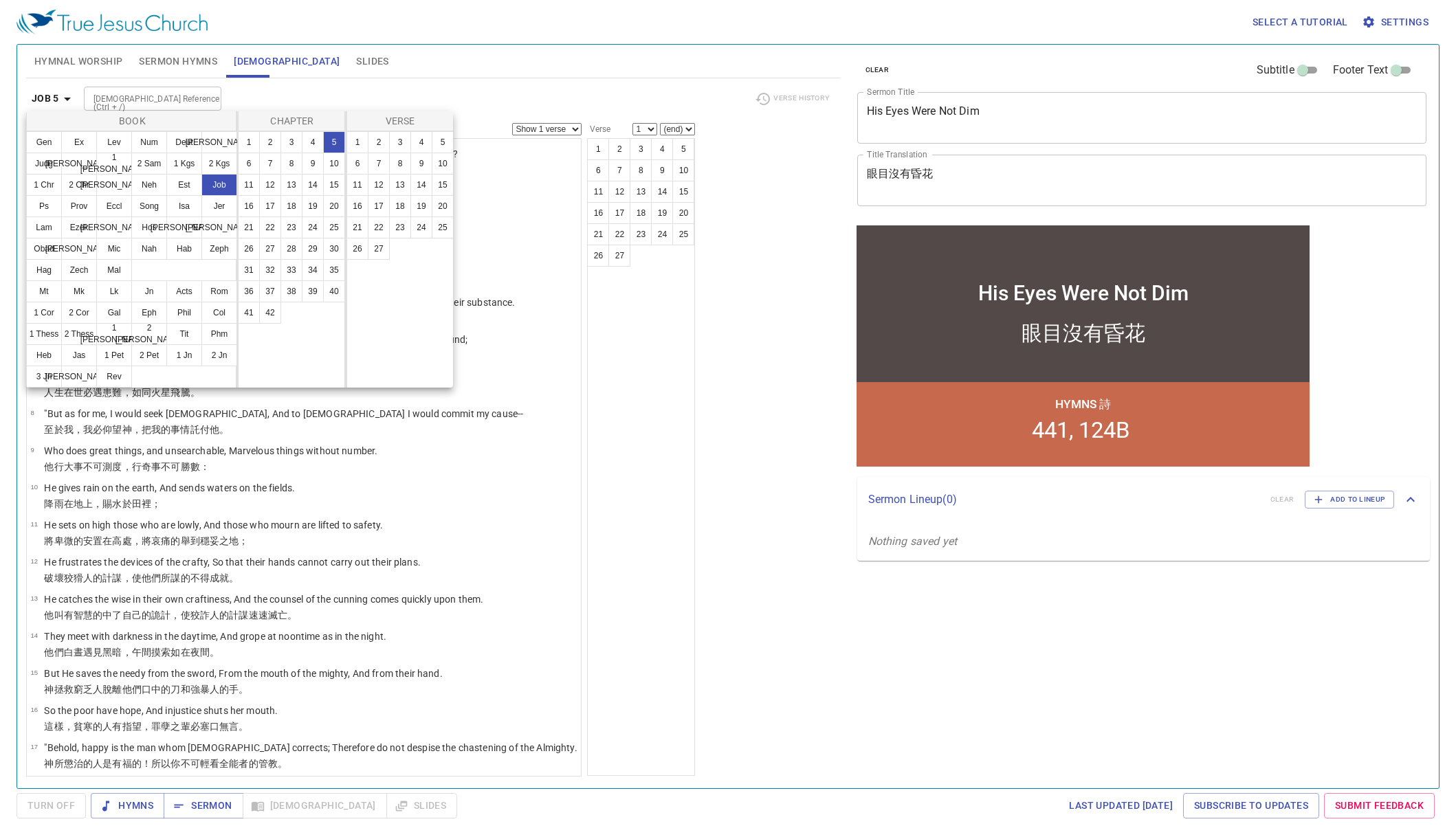
click at [563, 469] on div at bounding box center [728, 418] width 1456 height 837
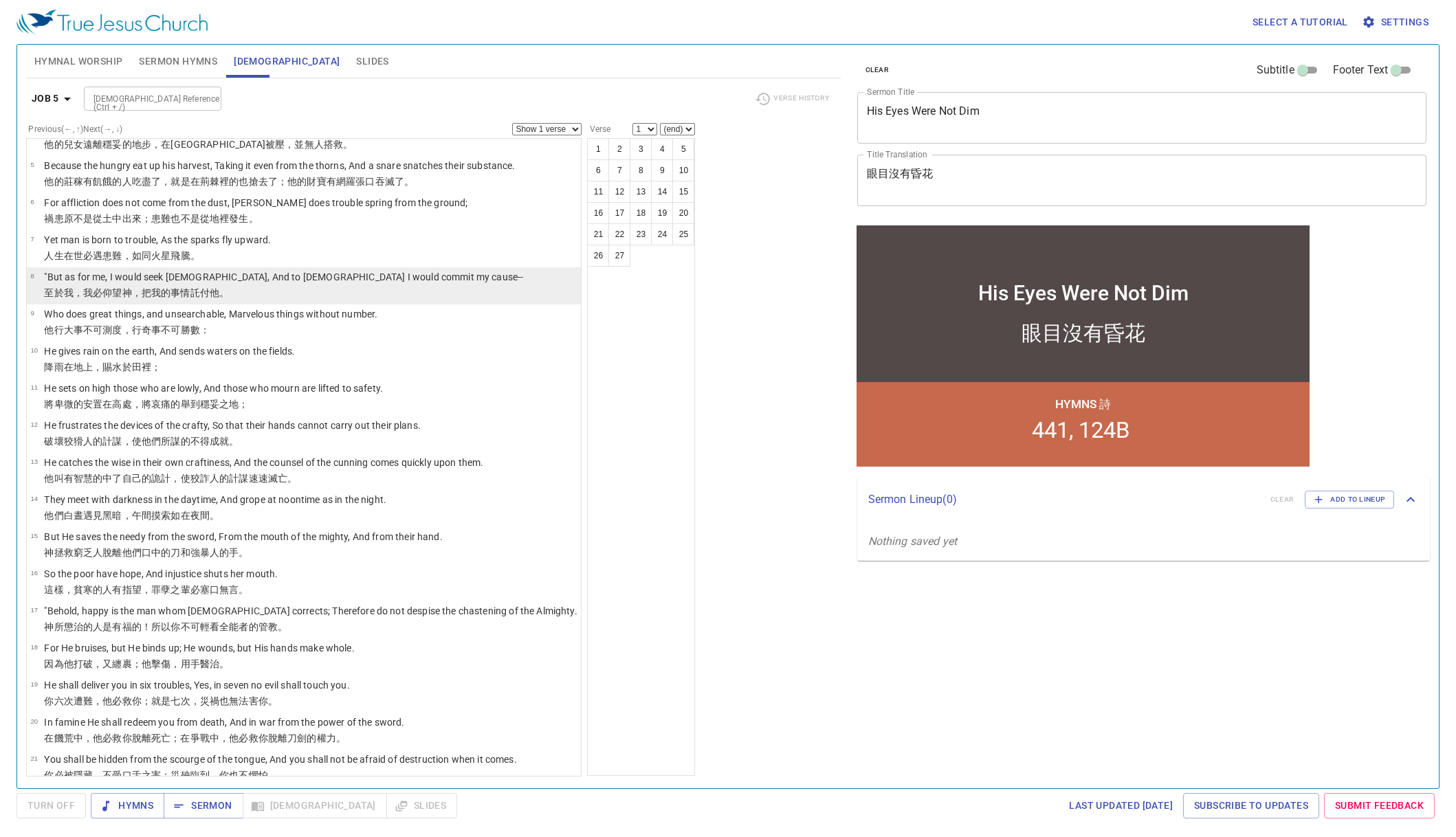
scroll to position [137, 0]
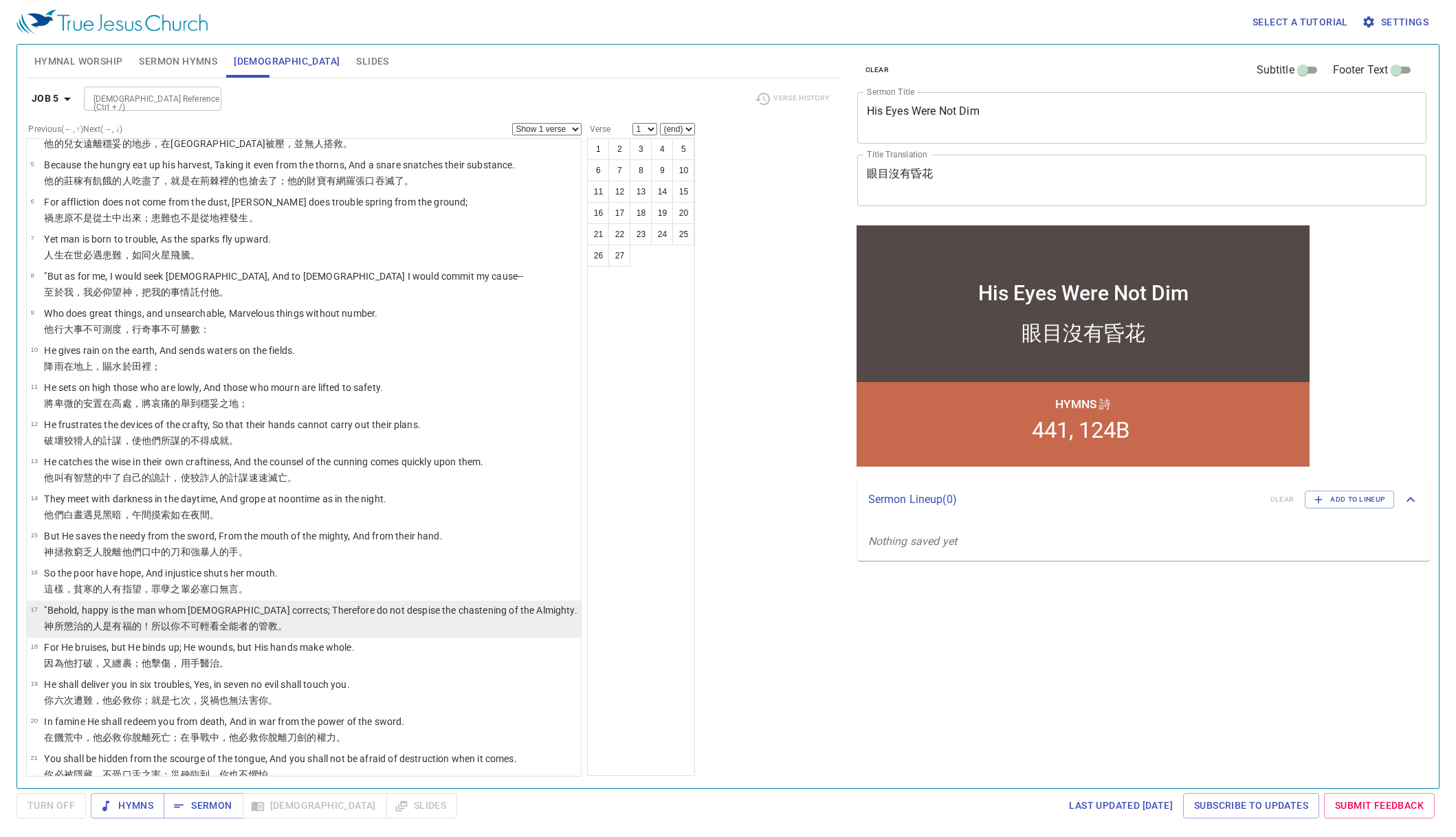
click at [373, 621] on p "神 所懲治 的人 是有福的 ！所以你不可輕看 全能者 的管教 。" at bounding box center [310, 626] width 533 height 13
select select "17"
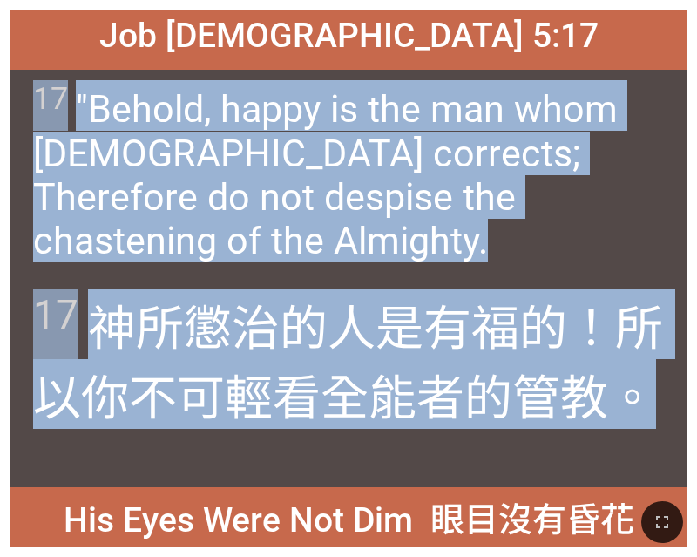
drag, startPoint x: 33, startPoint y: 92, endPoint x: 649, endPoint y: 393, distance: 685.4
click at [649, 393] on div "Job [DEMOGRAPHIC_DATA] 5:17 [DEMOGRAPHIC_DATA] 5:17 17 "Behold, happy is the ma…" at bounding box center [348, 278] width 676 height 536
copy div "17 "Behold, happy is the man whom [DEMOGRAPHIC_DATA] corrects; Therefore do not…"
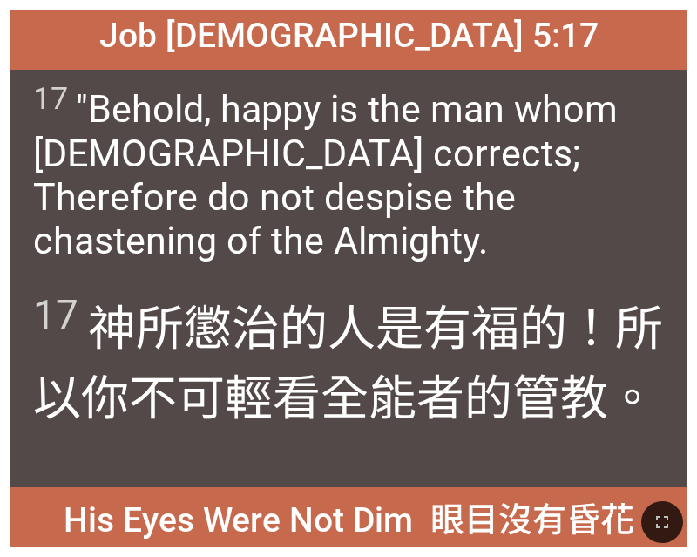
click at [410, 45] on span "Job [DEMOGRAPHIC_DATA] 5:17" at bounding box center [348, 36] width 499 height 40
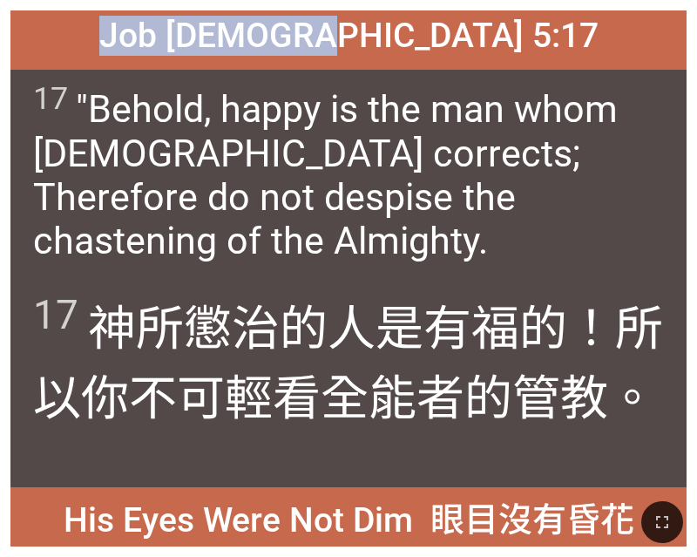
drag, startPoint x: 227, startPoint y: 33, endPoint x: 508, endPoint y: 56, distance: 281.5
click at [508, 56] on div "Job [DEMOGRAPHIC_DATA] 5:17" at bounding box center [348, 39] width 676 height 59
copy span "Job [DEMOGRAPHIC_DATA] 5:17"
